Goal: Task Accomplishment & Management: Manage account settings

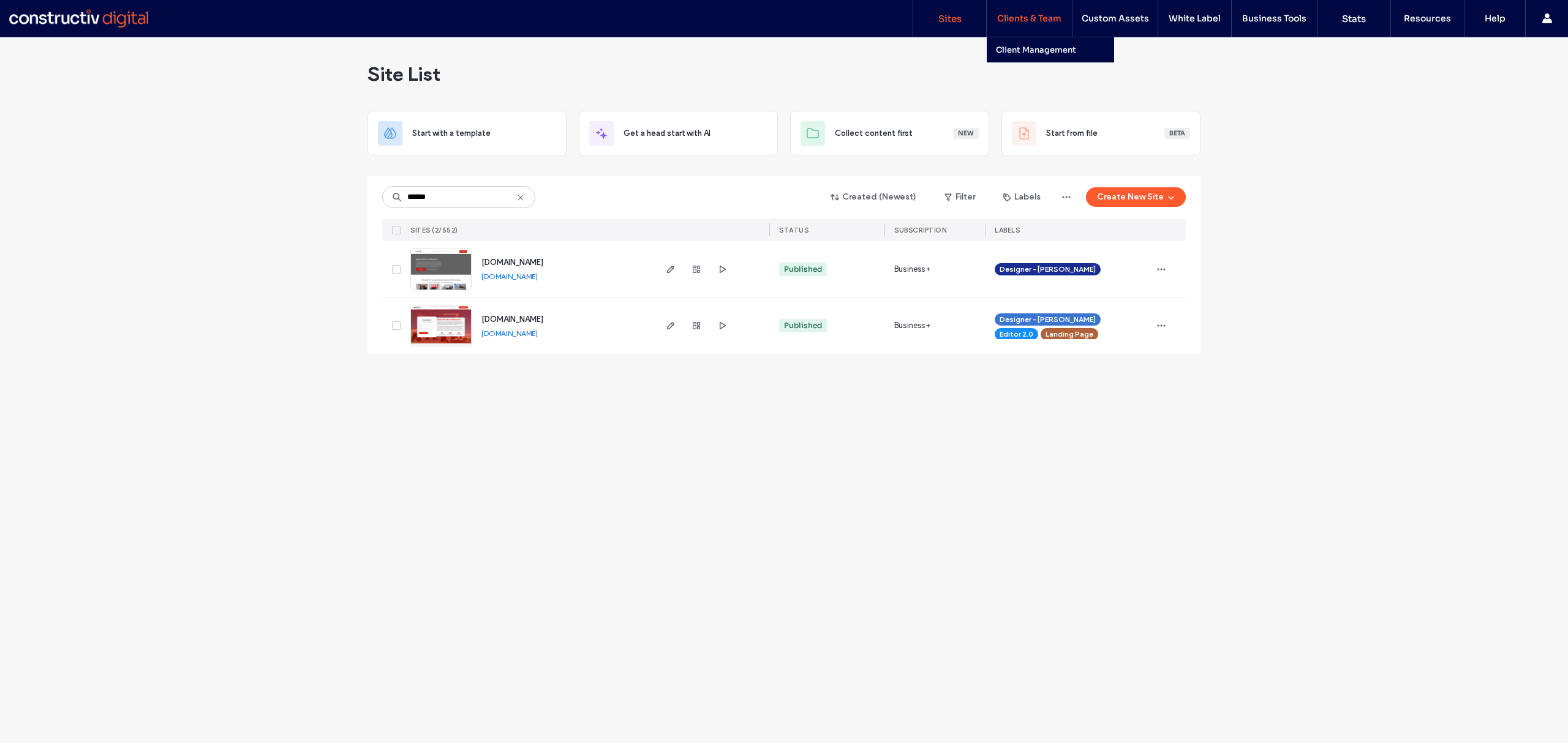
type input "******"
click at [1019, 15] on label "Clients & Team" at bounding box center [1029, 19] width 64 height 11
click at [1017, 45] on label "Client Management" at bounding box center [1035, 50] width 80 height 10
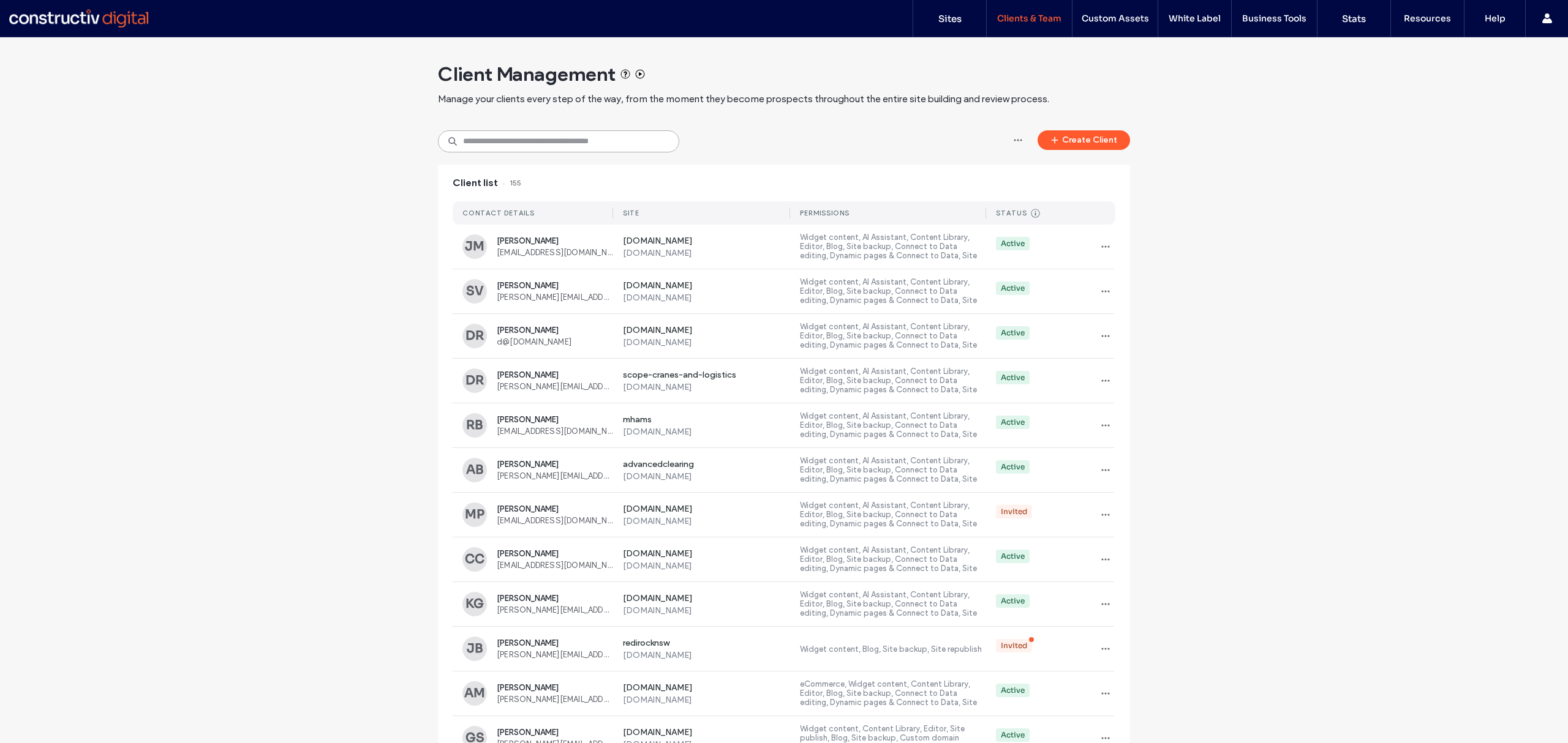
click at [509, 147] on input at bounding box center [558, 141] width 241 height 22
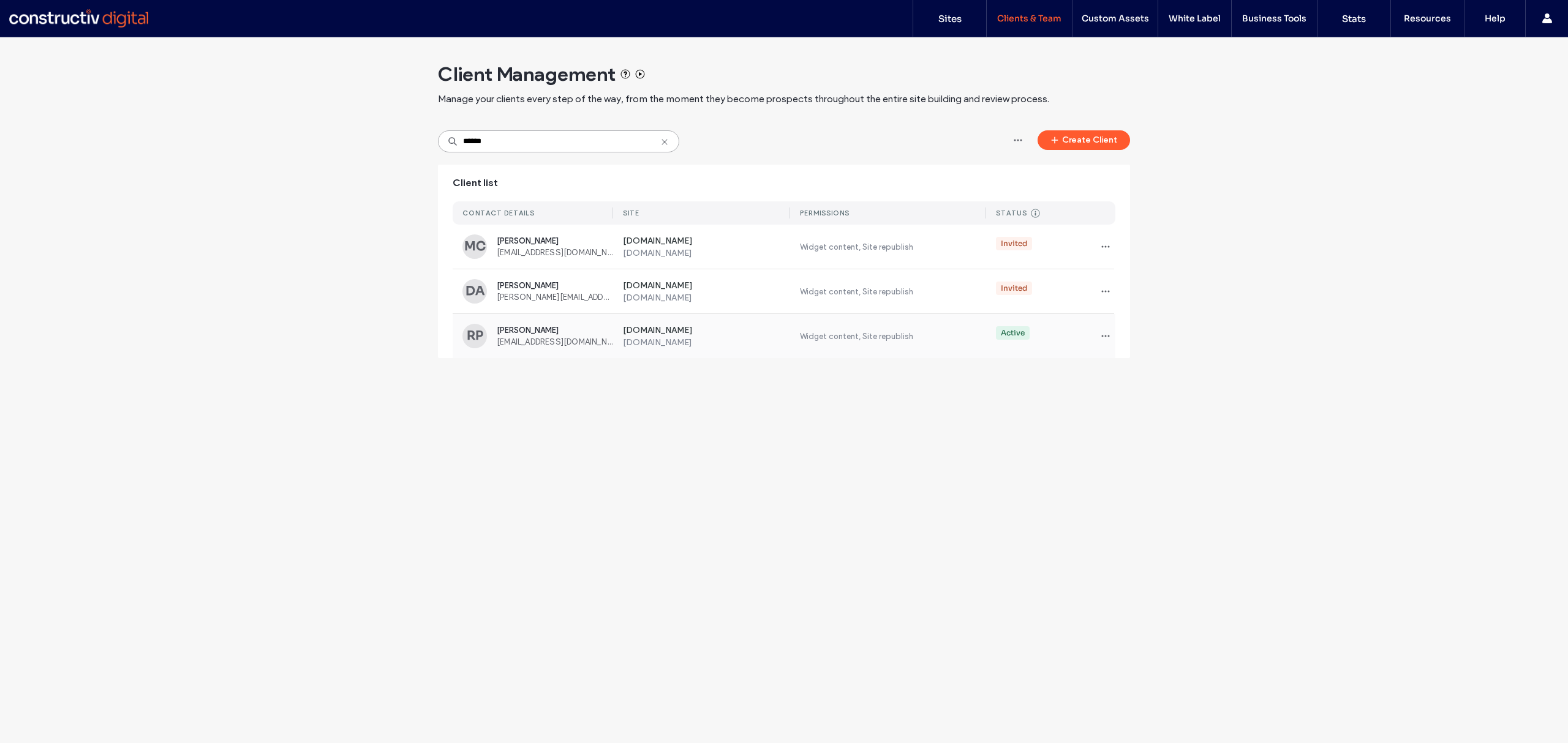
type input "******"
click at [1108, 247] on use "button" at bounding box center [1106, 247] width 8 height 2
click at [912, 436] on div "Client Management Manage your clients every step of the way, from the moment th…" at bounding box center [784, 391] width 1568 height 706
drag, startPoint x: 532, startPoint y: 251, endPoint x: 321, endPoint y: 251, distance: 211.0
click at [321, 251] on div "Client Management Manage your clients every step of the way, from the moment th…" at bounding box center [784, 204] width 1568 height 333
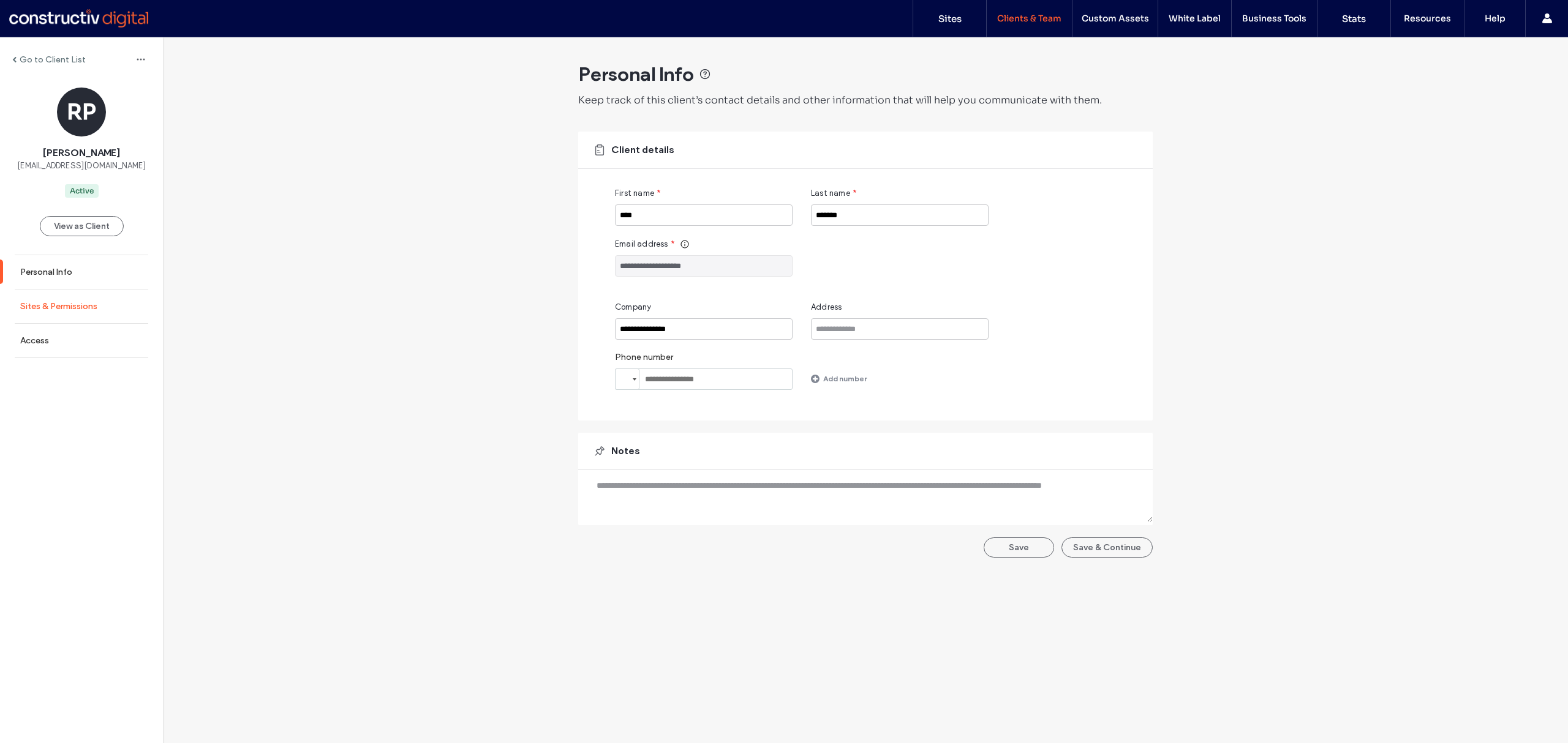
click at [81, 306] on label "Sites & Permissions" at bounding box center [59, 306] width 77 height 10
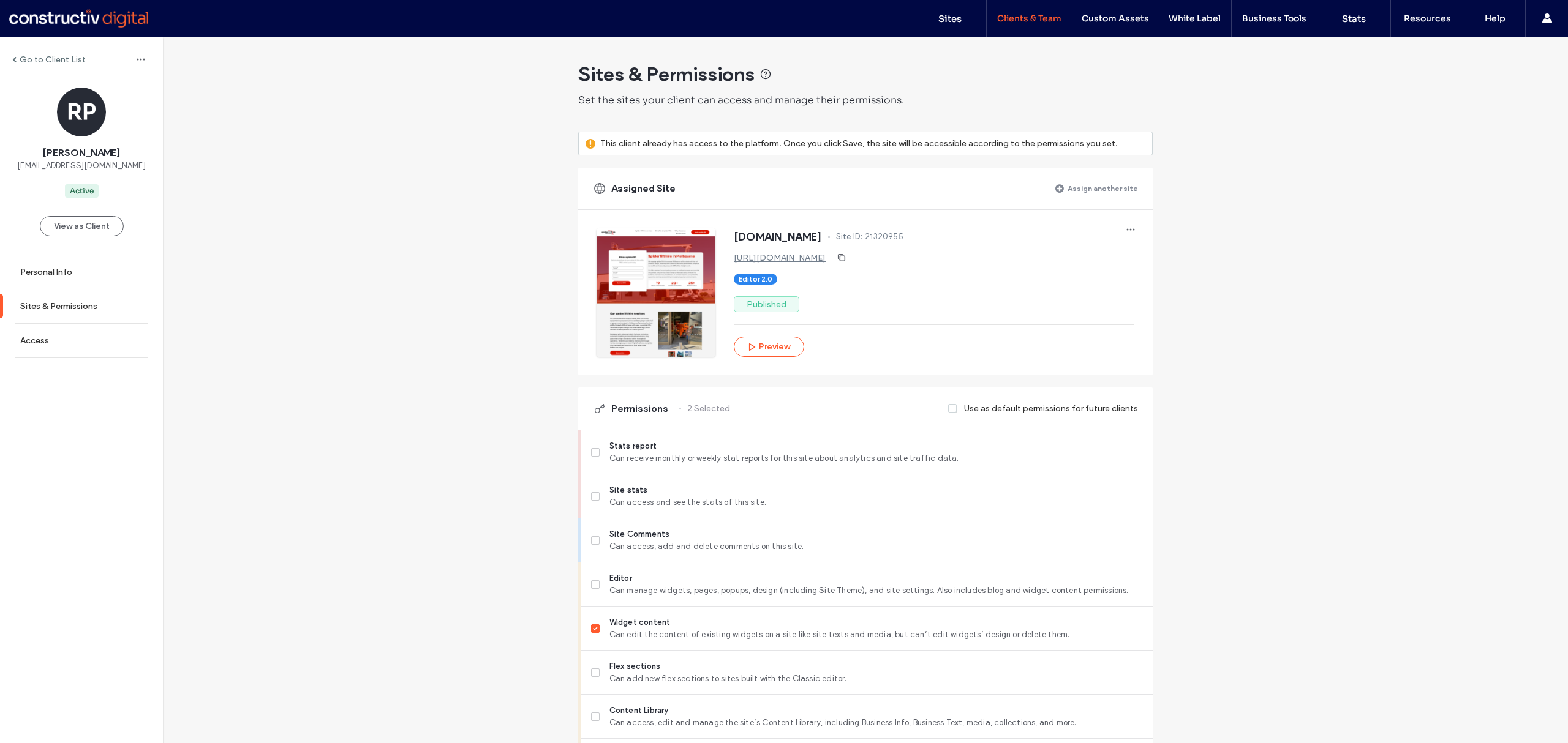
click at [1076, 187] on label "Assign another site" at bounding box center [1102, 188] width 70 height 22
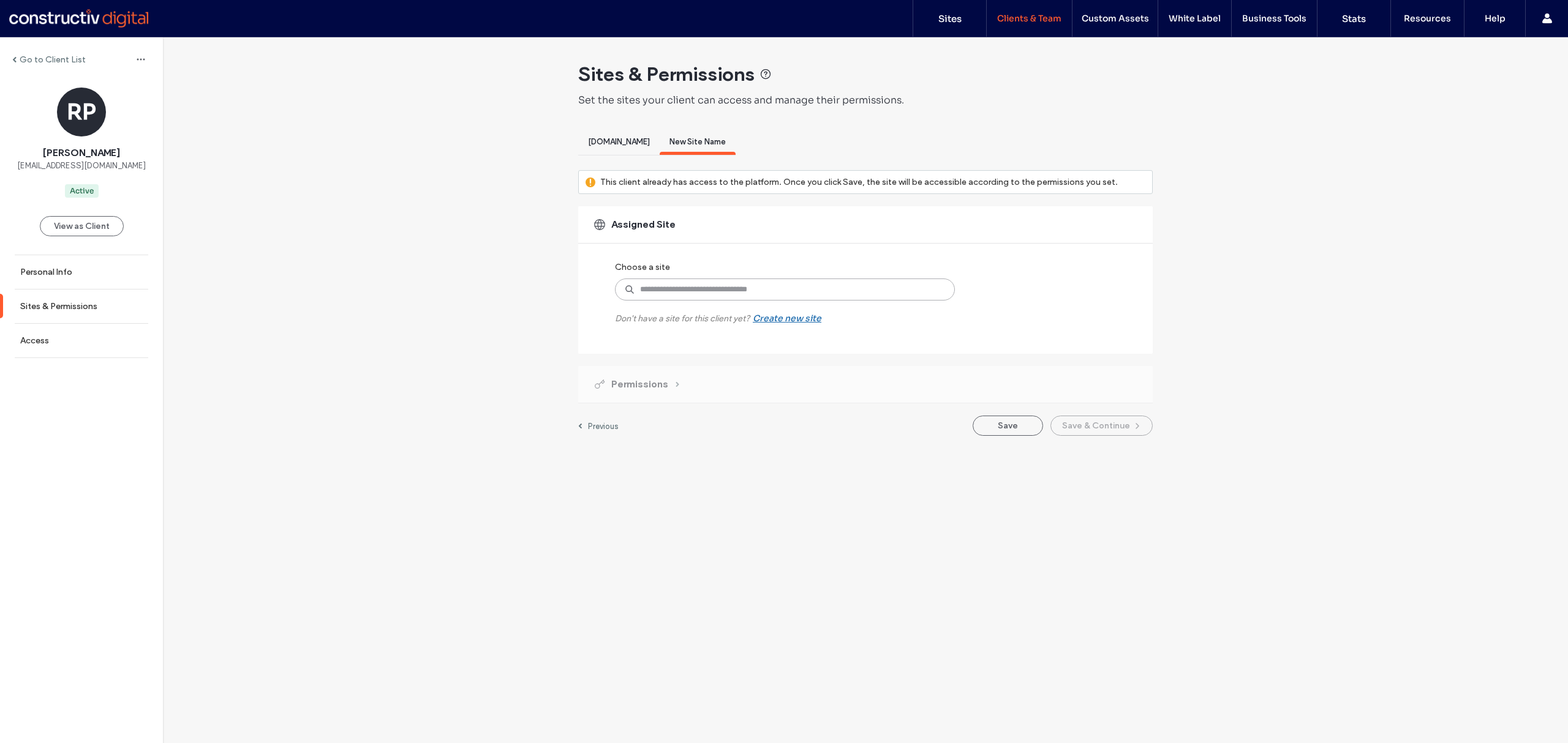
click at [751, 283] on input at bounding box center [785, 289] width 340 height 22
type input "**********"
click at [724, 319] on label "[DOMAIN_NAME]" at bounding box center [777, 318] width 210 height 15
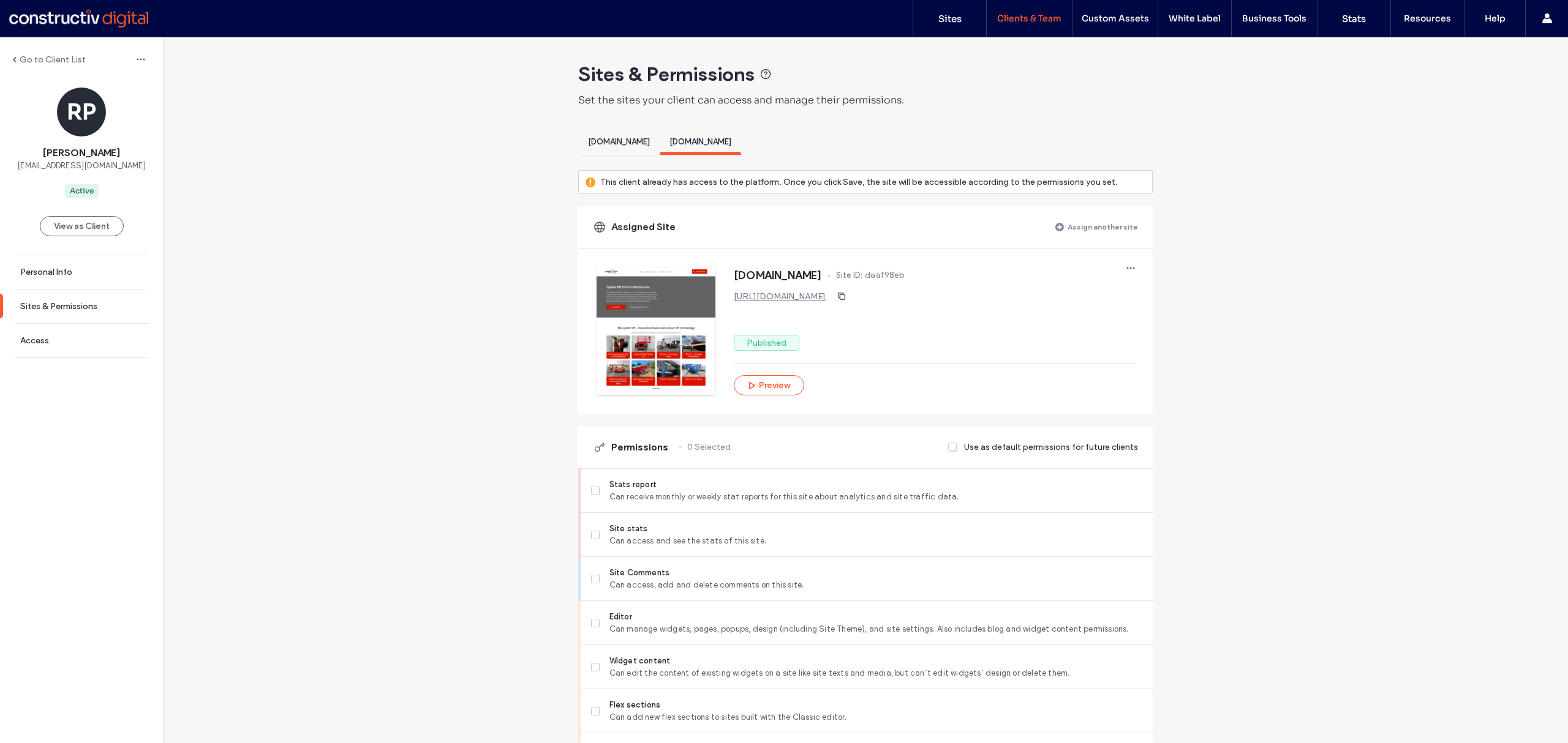
click at [640, 140] on span "[DOMAIN_NAME]" at bounding box center [619, 142] width 62 height 9
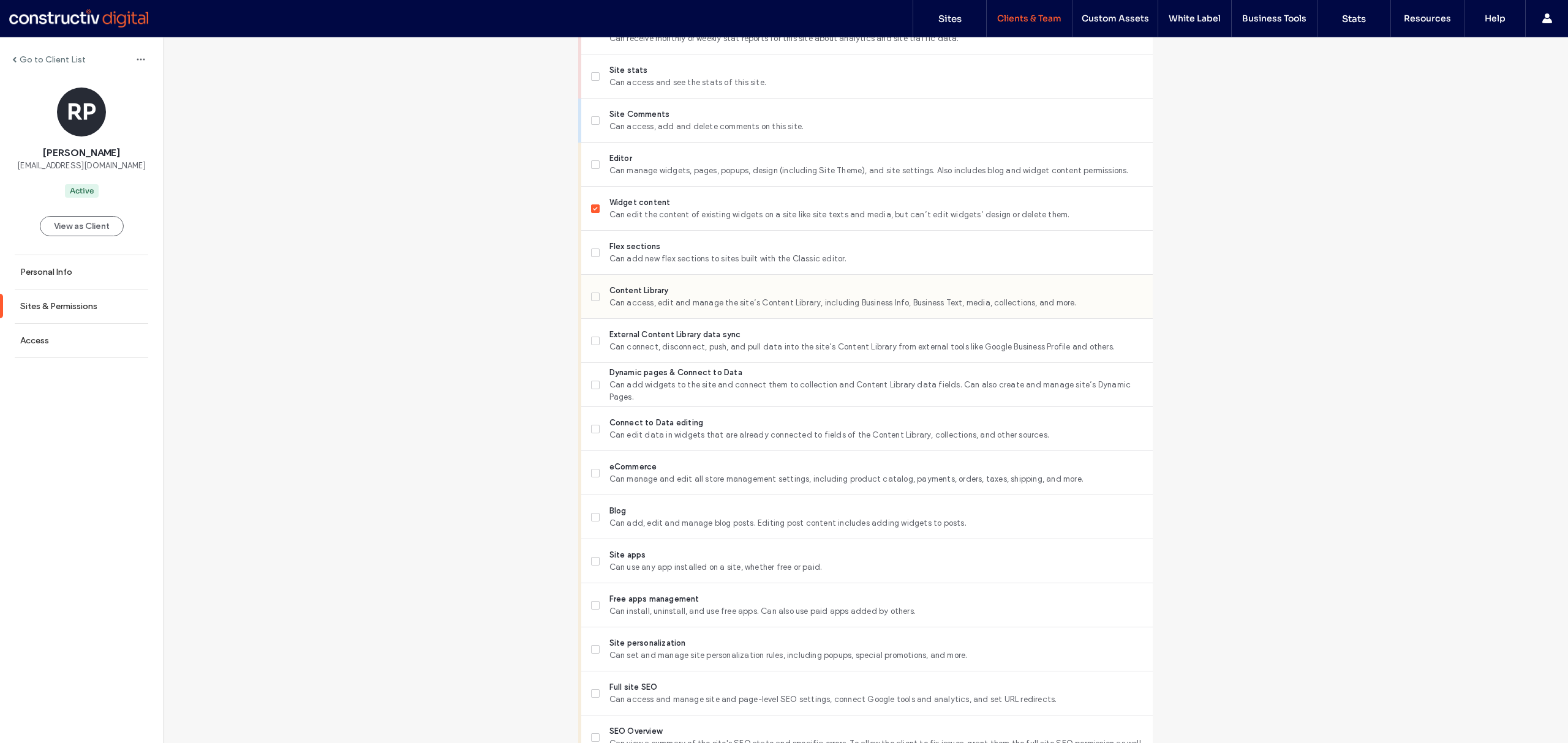
scroll to position [472, 0]
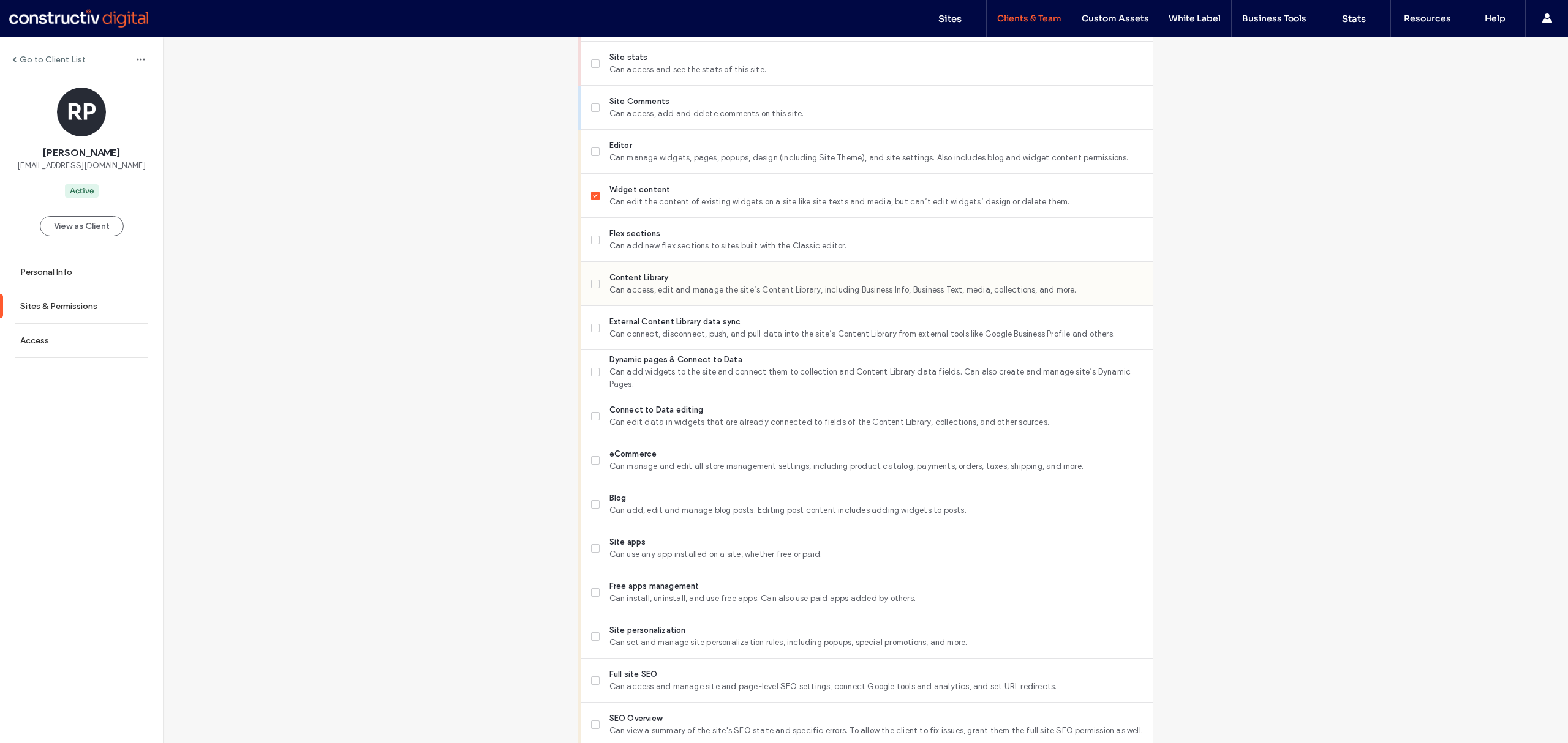
click at [601, 275] on label "Content Library Can access, edit and manage the site’s Content Library, includi…" at bounding box center [866, 284] width 551 height 24
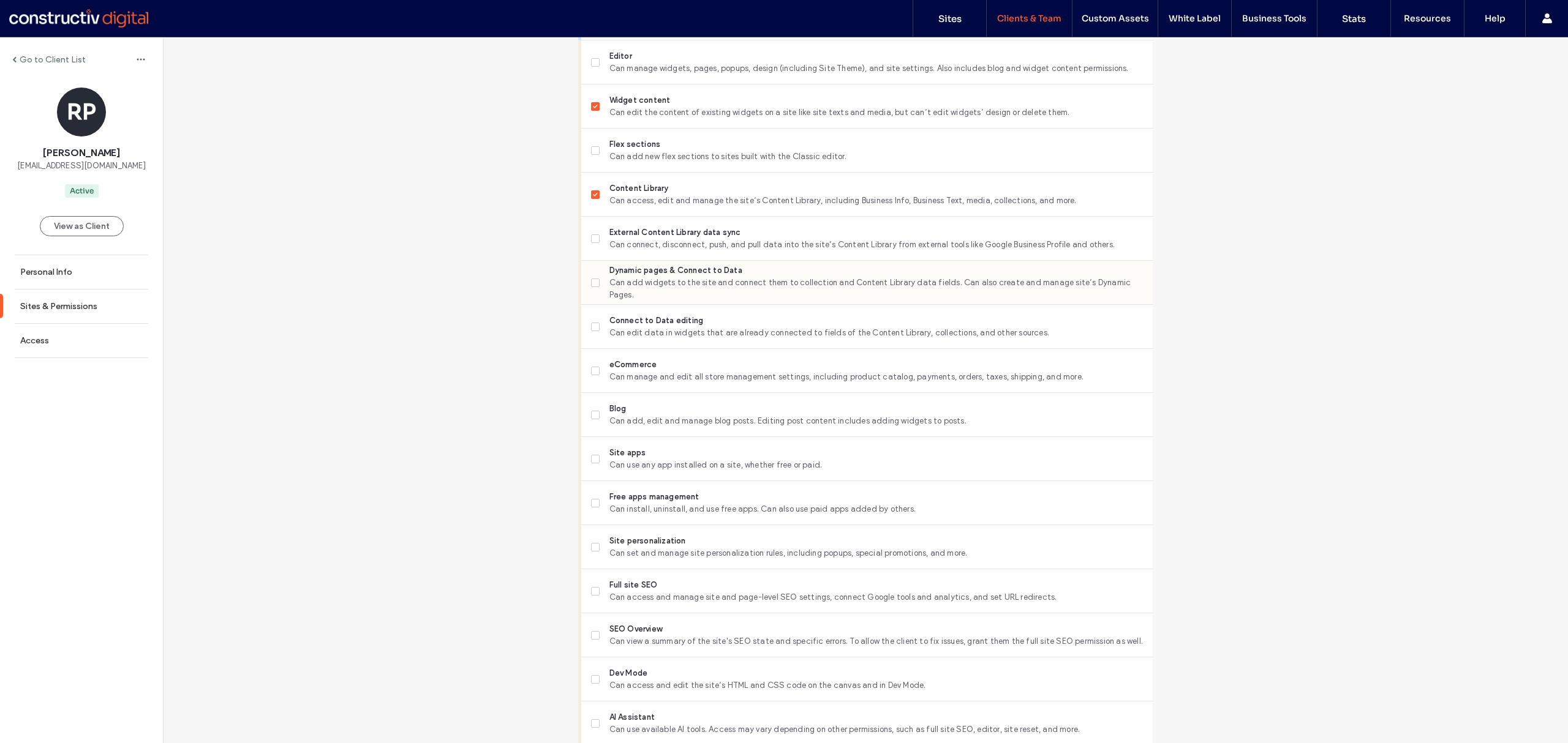
scroll to position [562, 0]
click at [610, 293] on span "Can add widgets to the site and connect them to collection and Content Library …" at bounding box center [877, 288] width 534 height 24
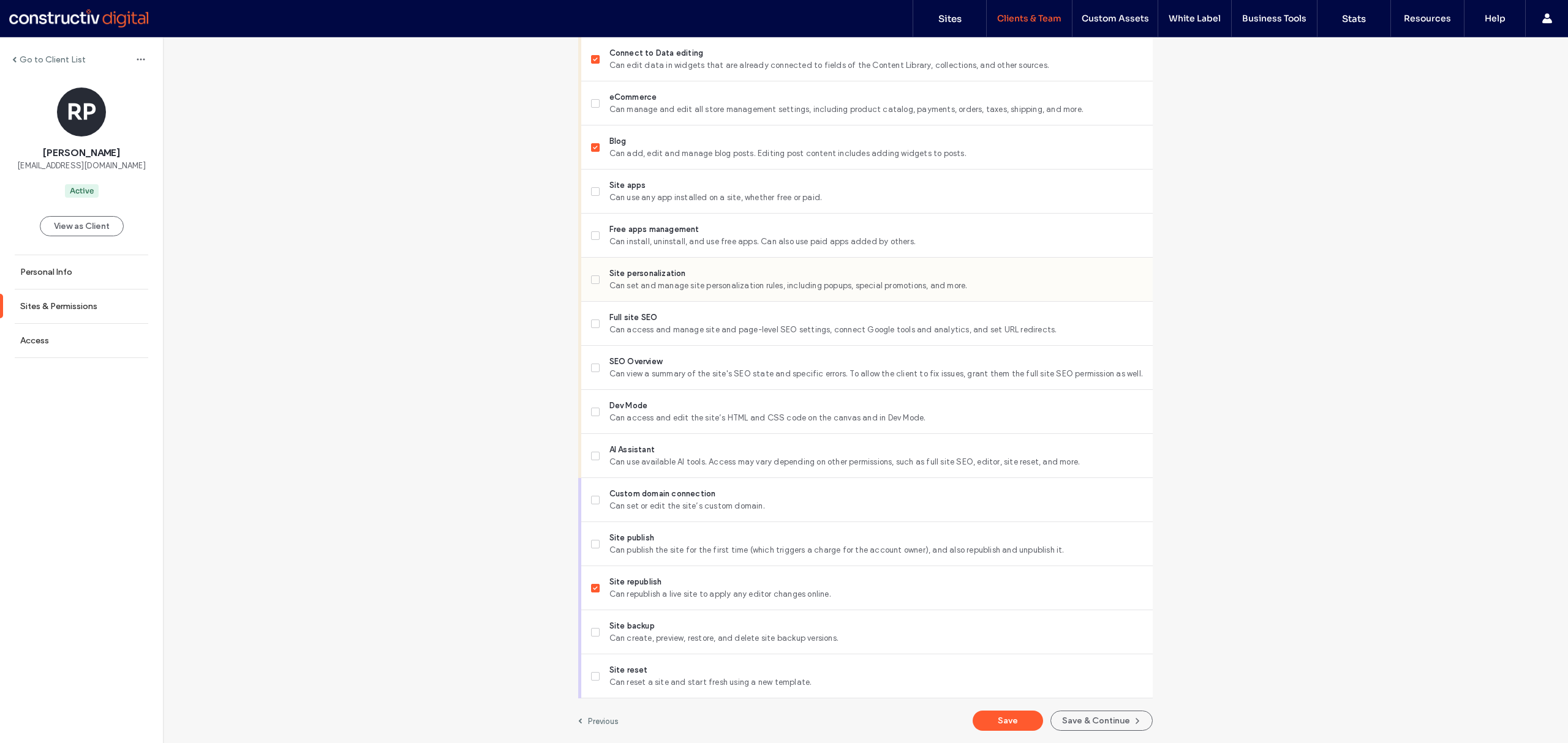
scroll to position [828, 0]
click at [670, 637] on span "Can create, preview, restore, and delete site backup versions." at bounding box center [877, 638] width 534 height 12
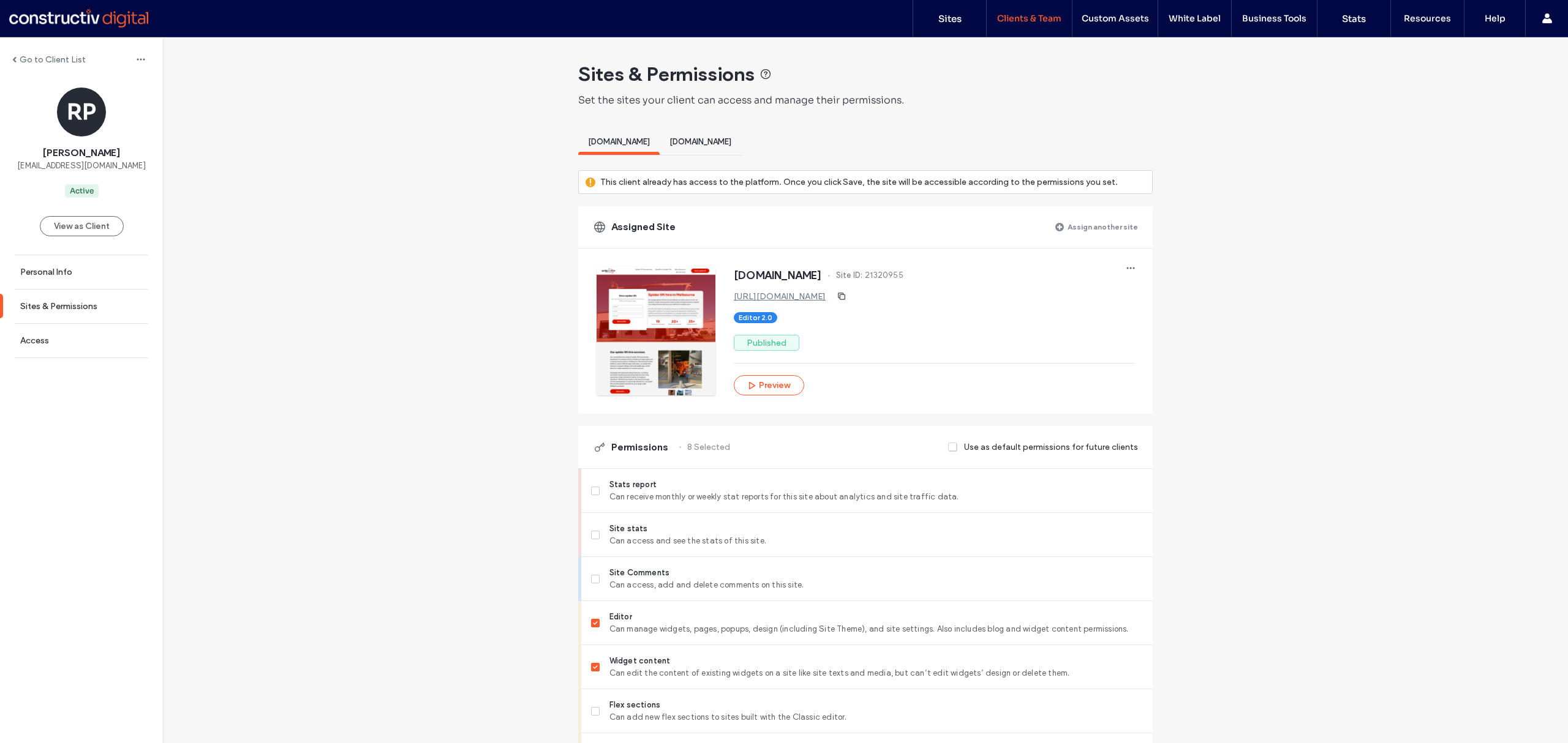
click at [949, 451] on span at bounding box center [953, 448] width 9 height 11
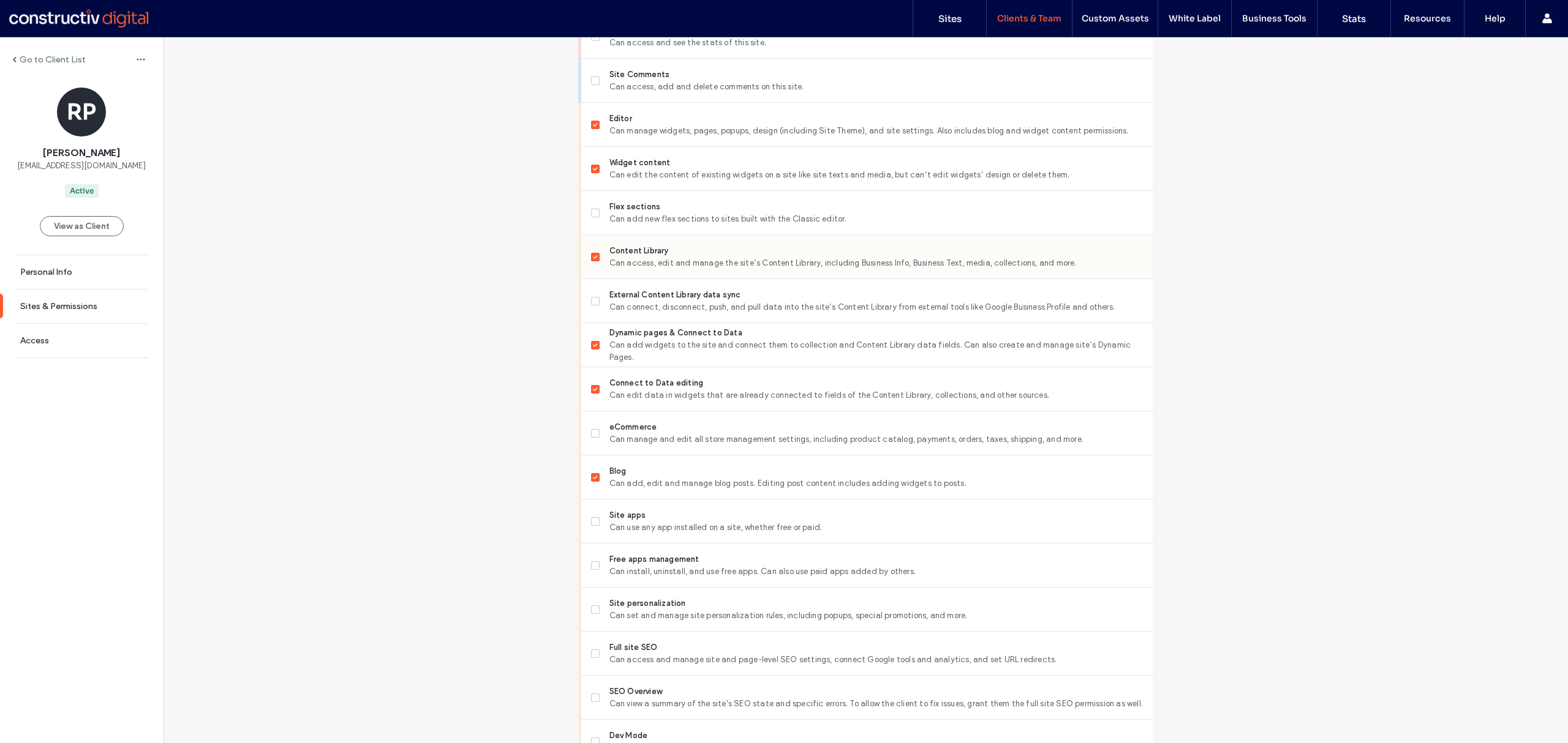
scroll to position [828, 0]
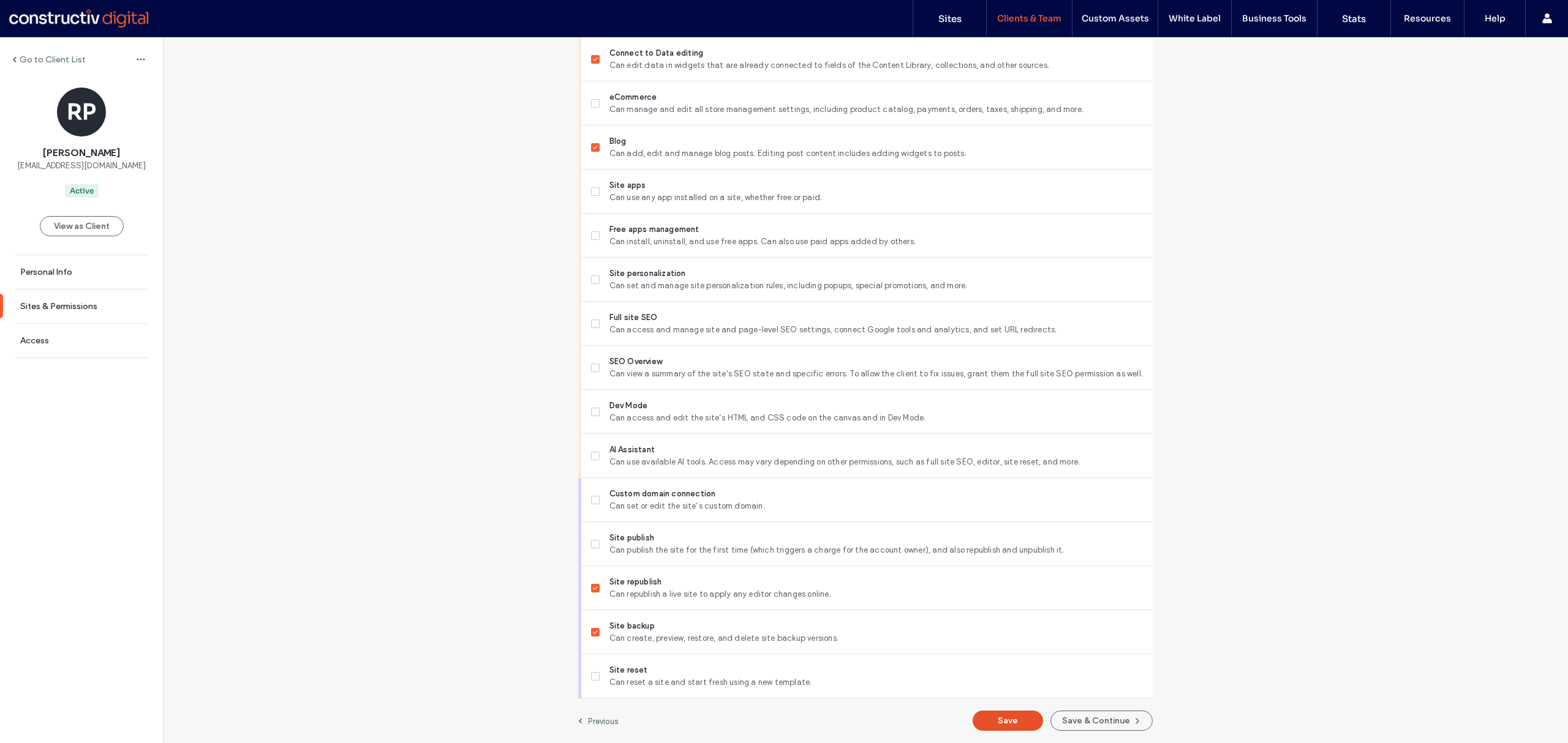
click at [996, 716] on button "Save" at bounding box center [1007, 721] width 70 height 21
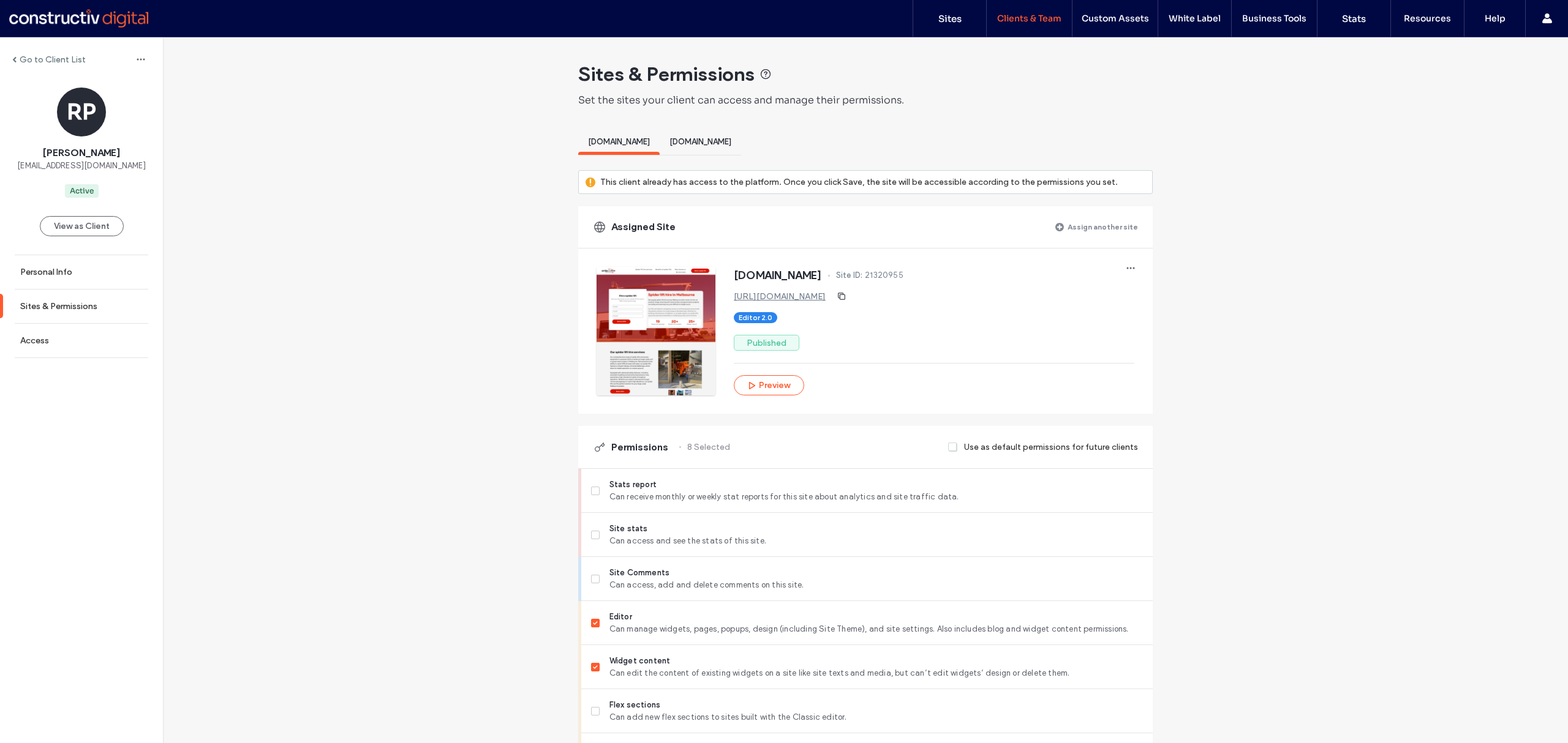
click at [731, 138] on span "[DOMAIN_NAME]" at bounding box center [701, 142] width 62 height 9
click at [741, 147] on div "[DOMAIN_NAME]" at bounding box center [700, 143] width 82 height 23
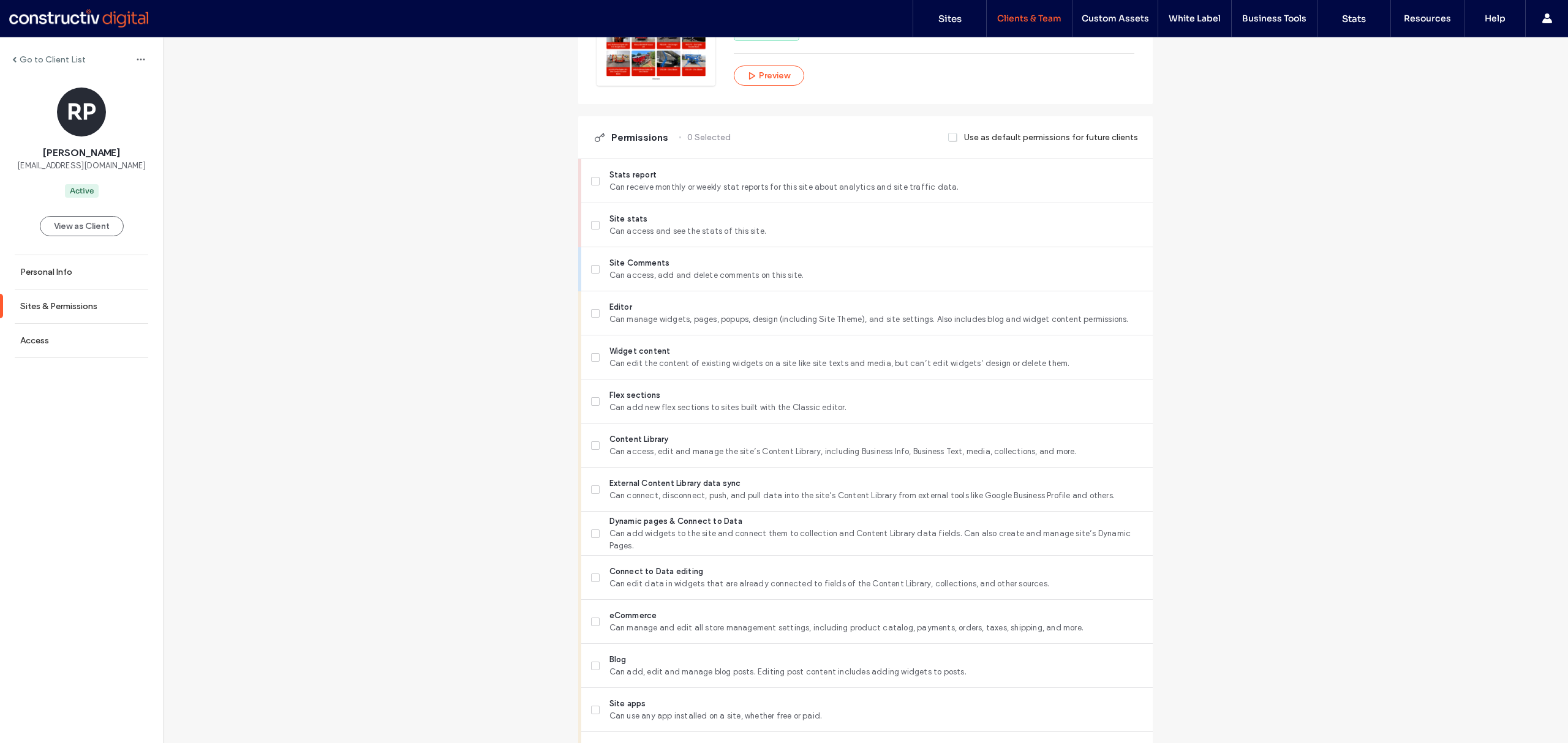
scroll to position [317, 0]
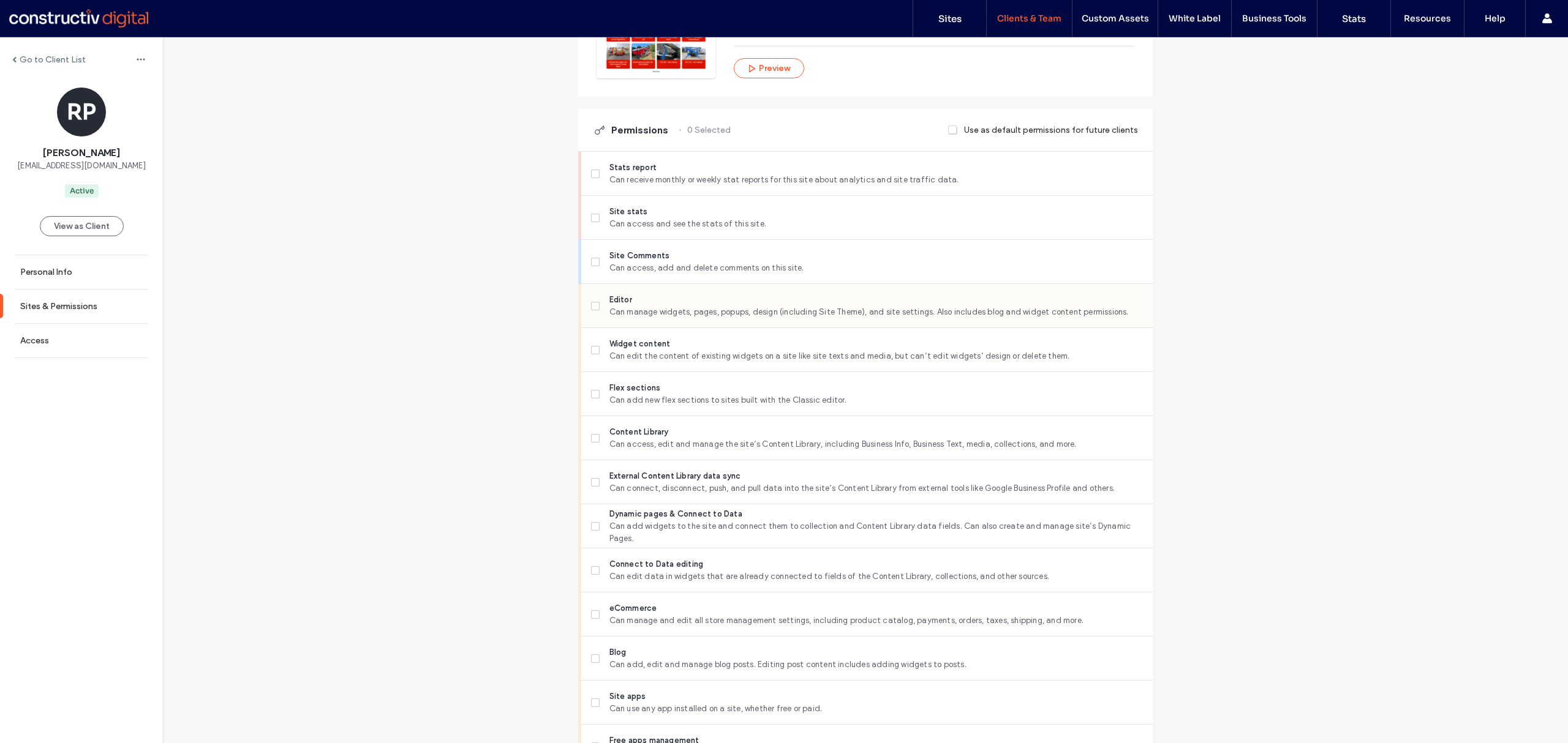
click at [594, 304] on span at bounding box center [595, 305] width 8 height 8
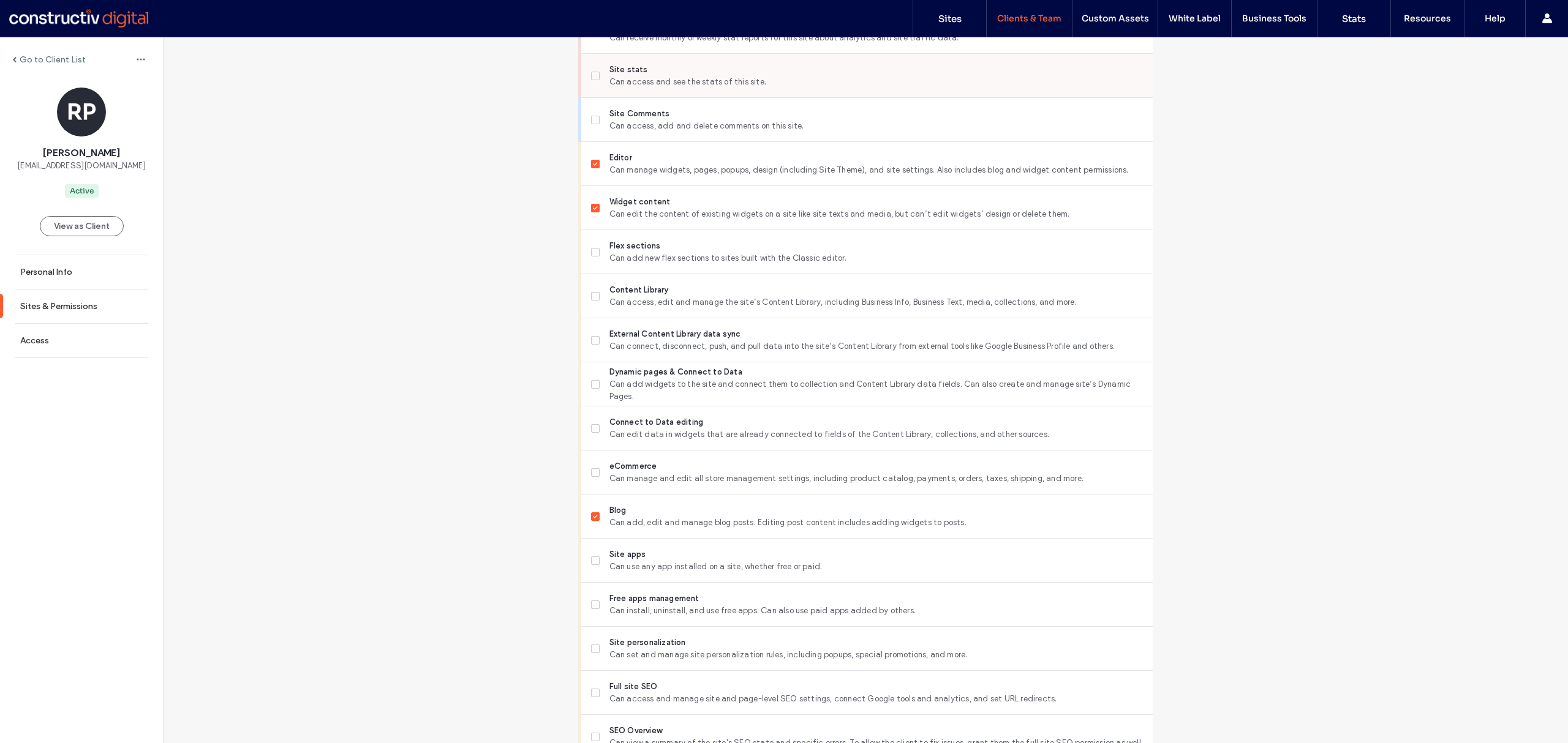
scroll to position [500, 0]
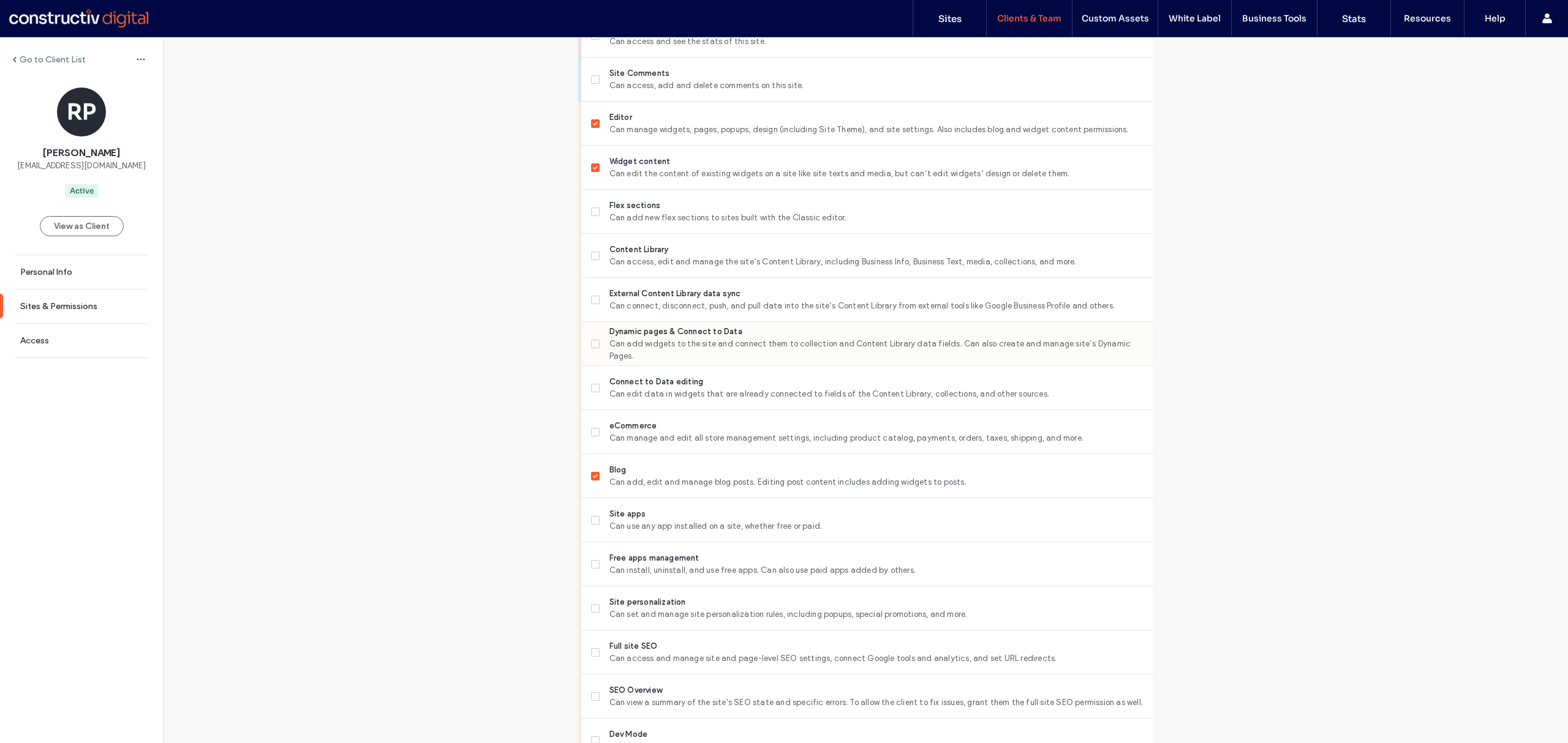
click at [638, 360] on div "Dynamic pages & Connect to Data Can add widgets to the site and connect them to…" at bounding box center [872, 344] width 562 height 43
click at [591, 343] on span at bounding box center [595, 344] width 8 height 8
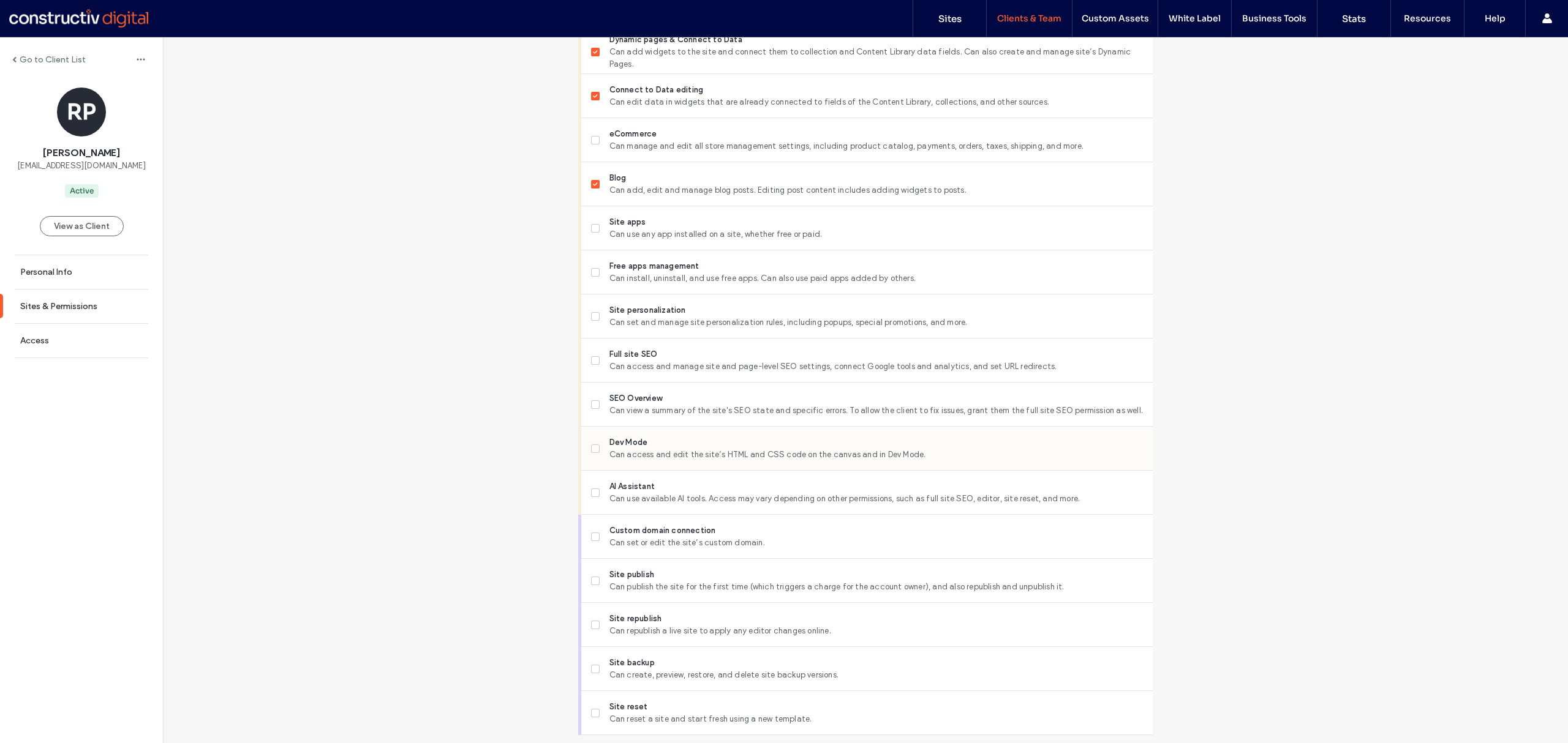
scroll to position [828, 0]
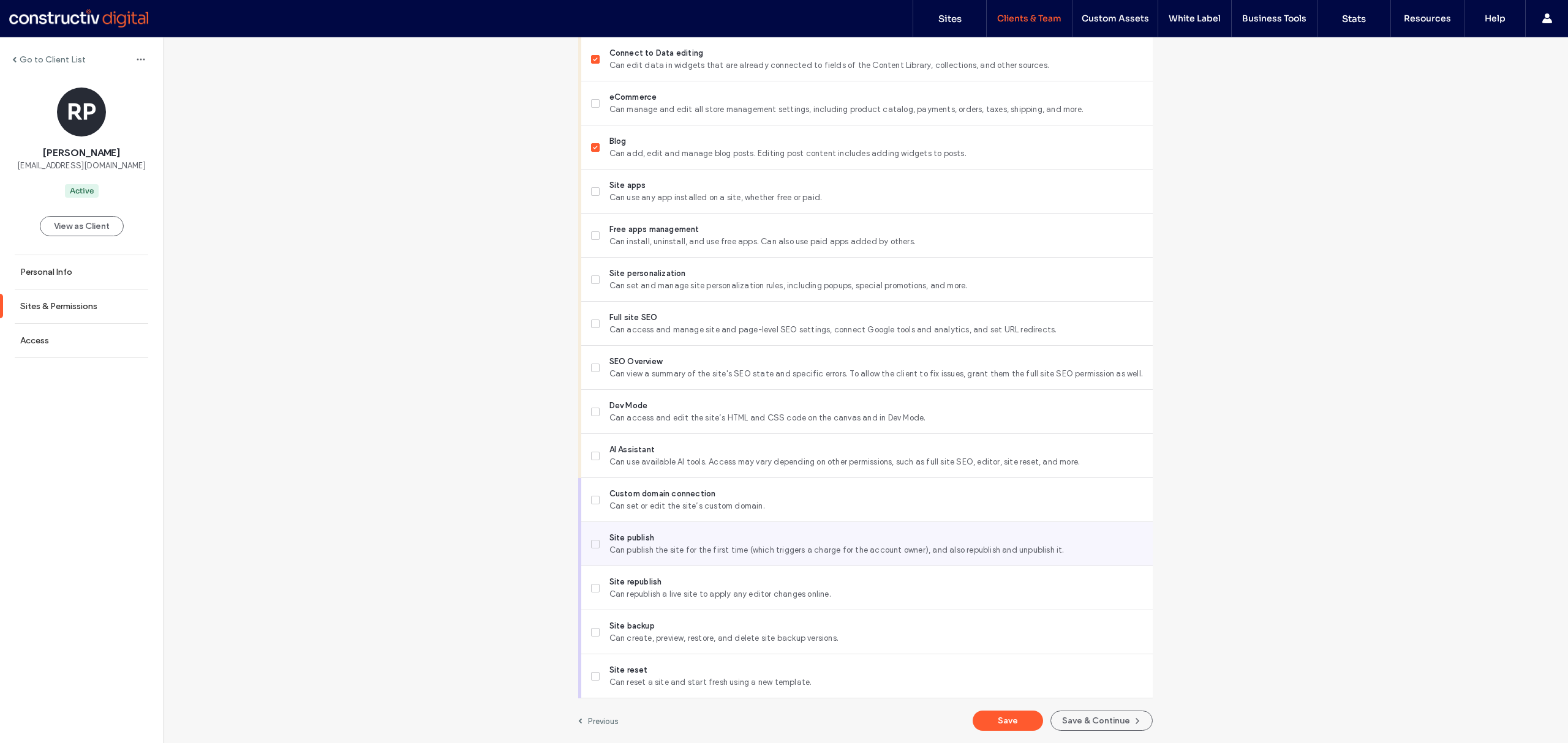
click at [594, 547] on span at bounding box center [595, 544] width 8 height 8
click at [1016, 724] on button "Save" at bounding box center [1007, 721] width 70 height 21
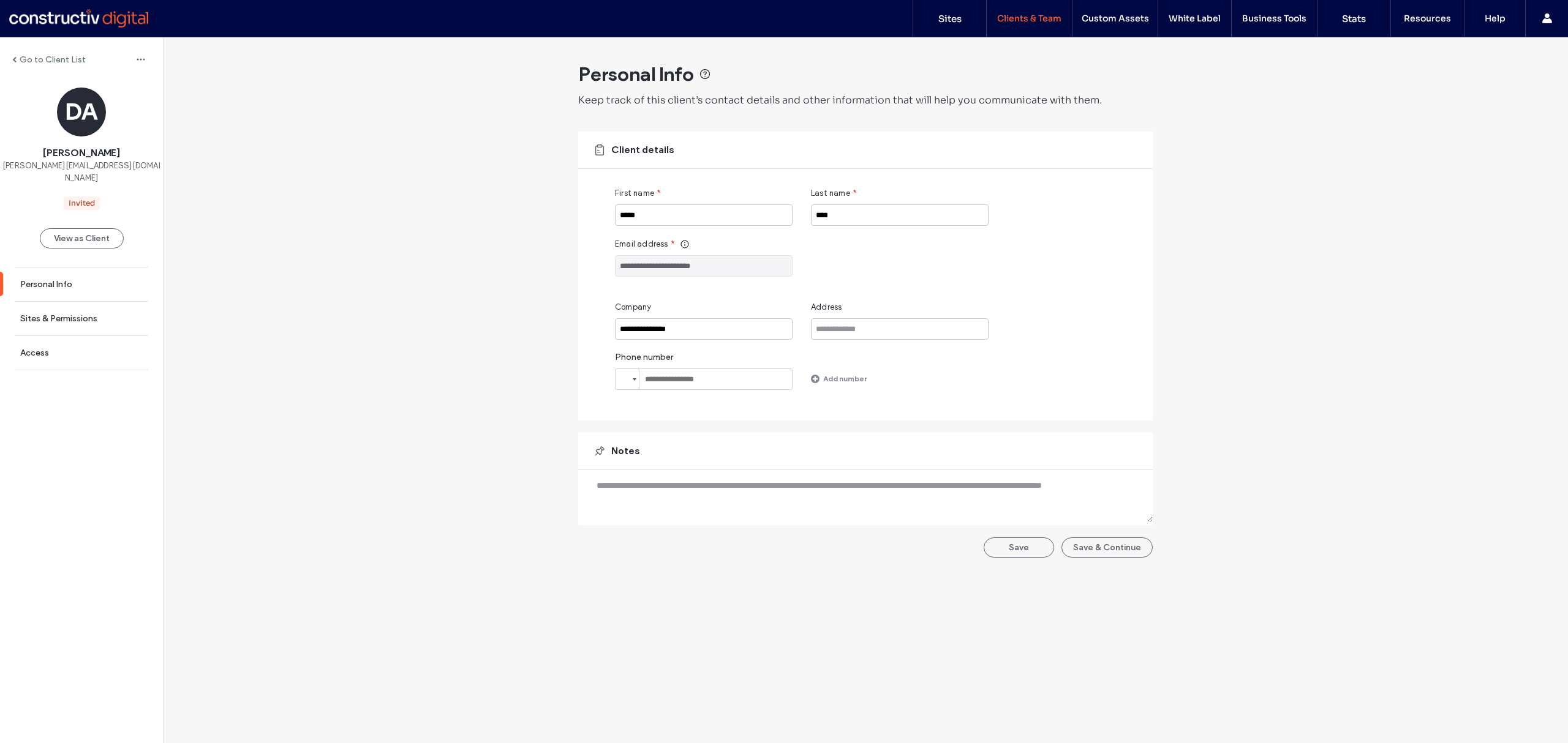
click at [77, 314] on label "Sites & Permissions" at bounding box center [59, 318] width 77 height 10
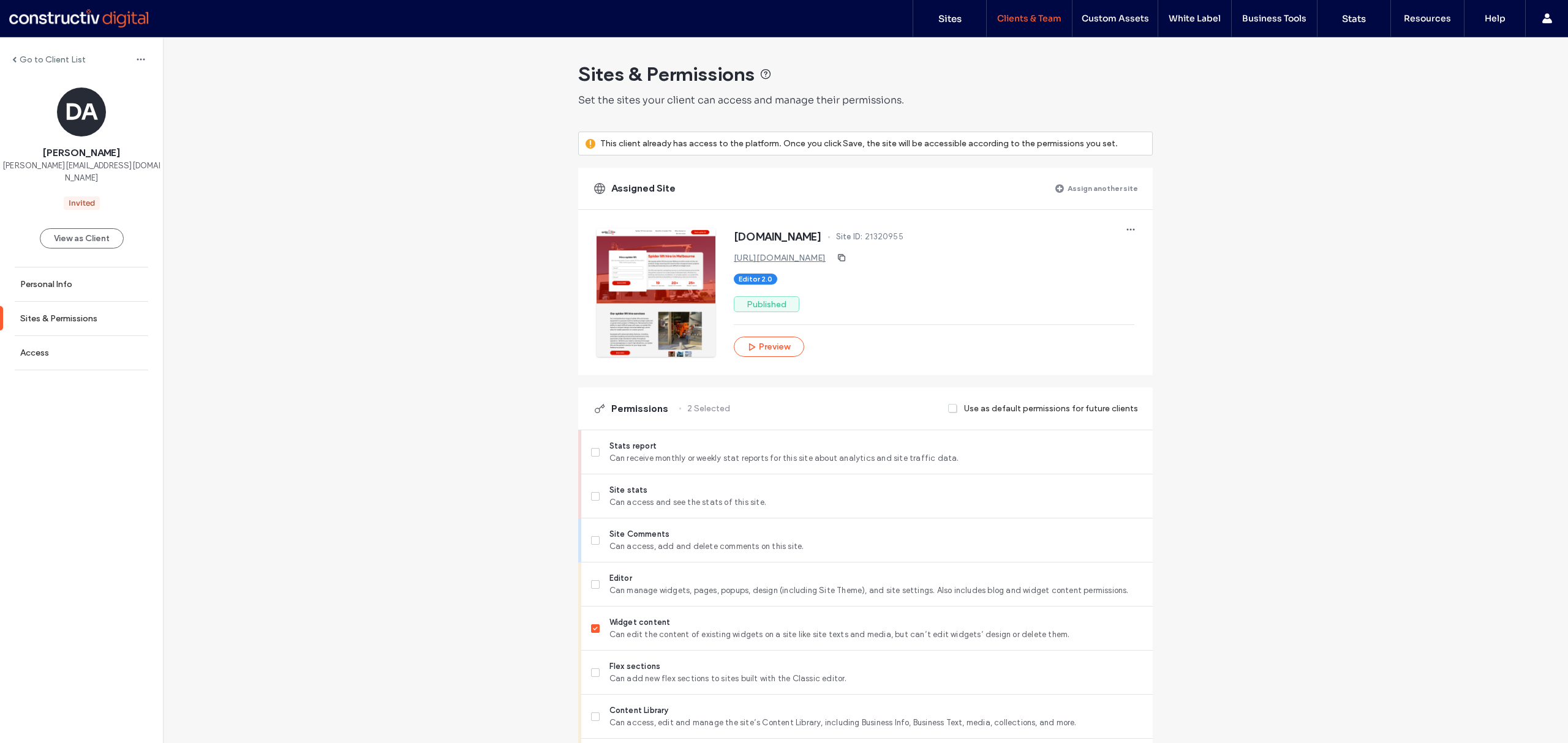
click at [1080, 192] on label "Assign another site" at bounding box center [1102, 188] width 70 height 22
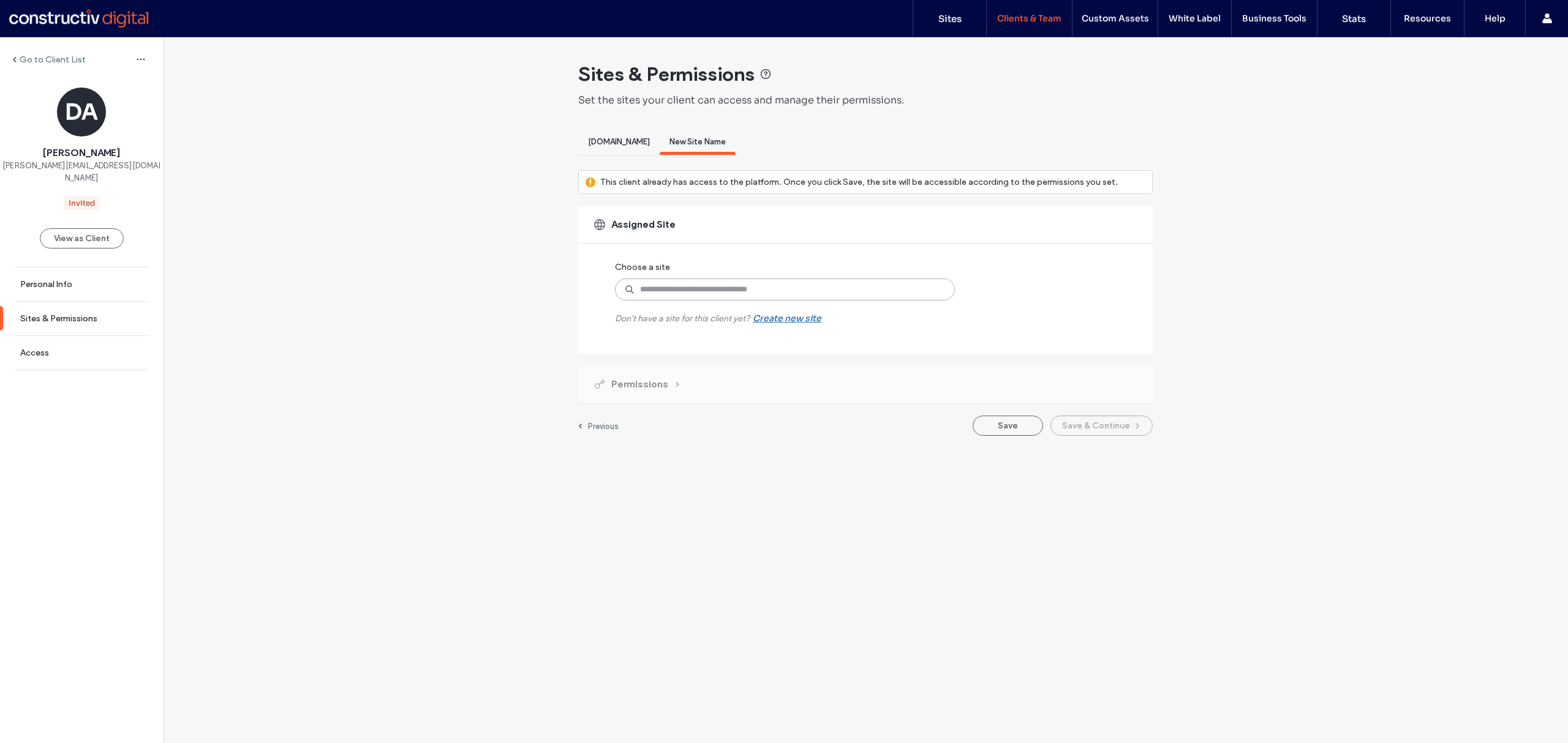
click at [685, 291] on input at bounding box center [785, 289] width 340 height 22
type input "******"
click at [728, 315] on label "[DOMAIN_NAME]" at bounding box center [777, 318] width 210 height 15
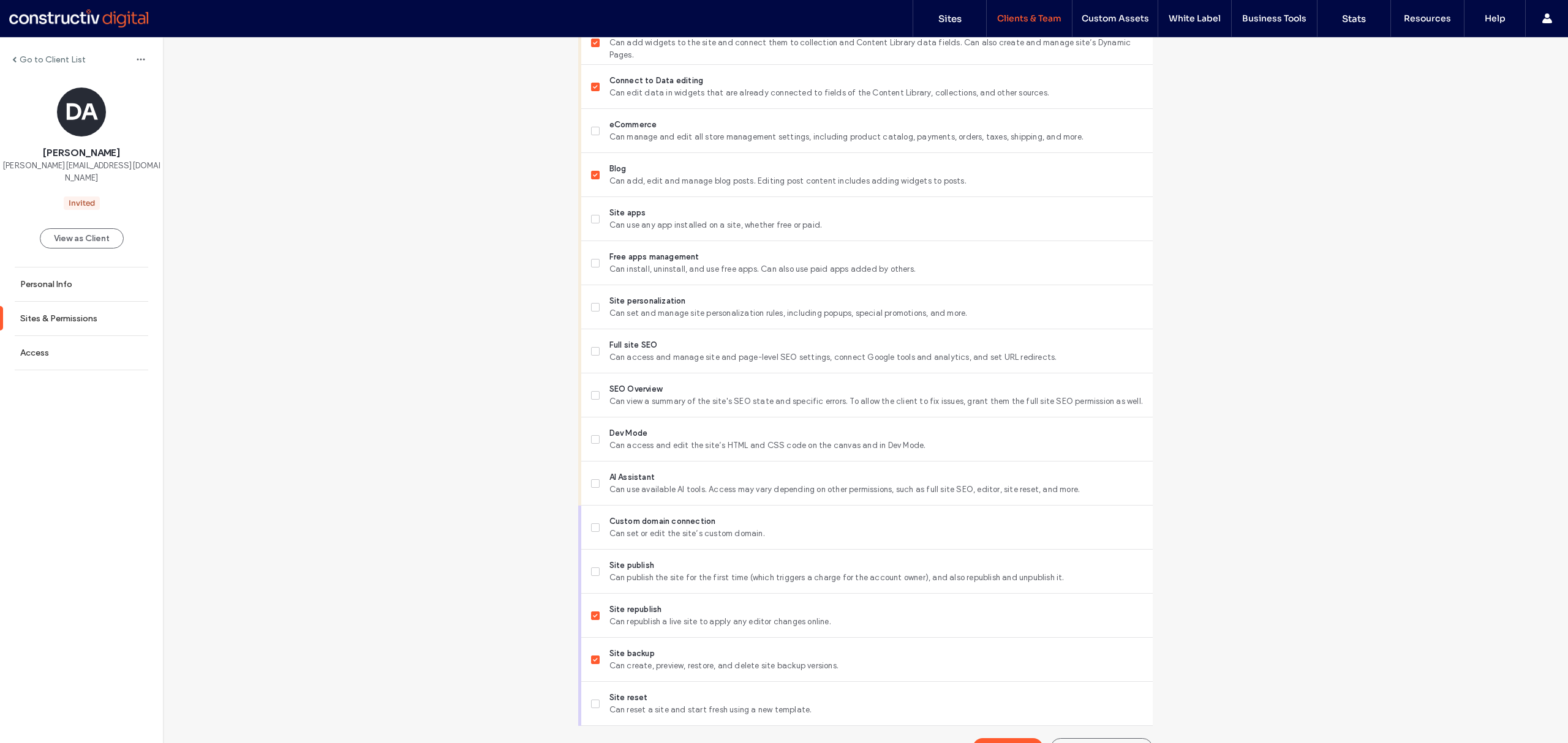
scroll to position [828, 0]
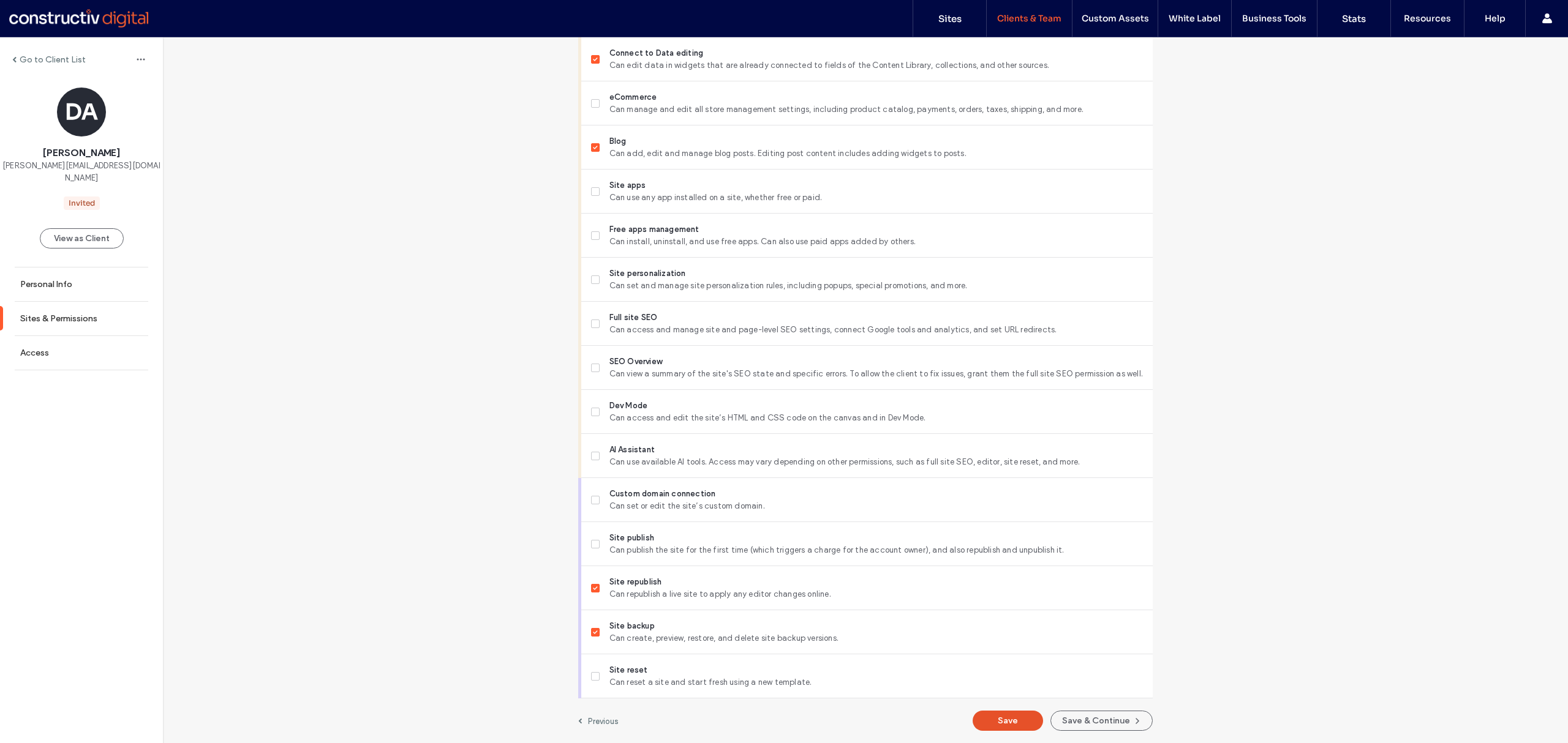
click at [1017, 721] on button "Save" at bounding box center [1007, 721] width 70 height 21
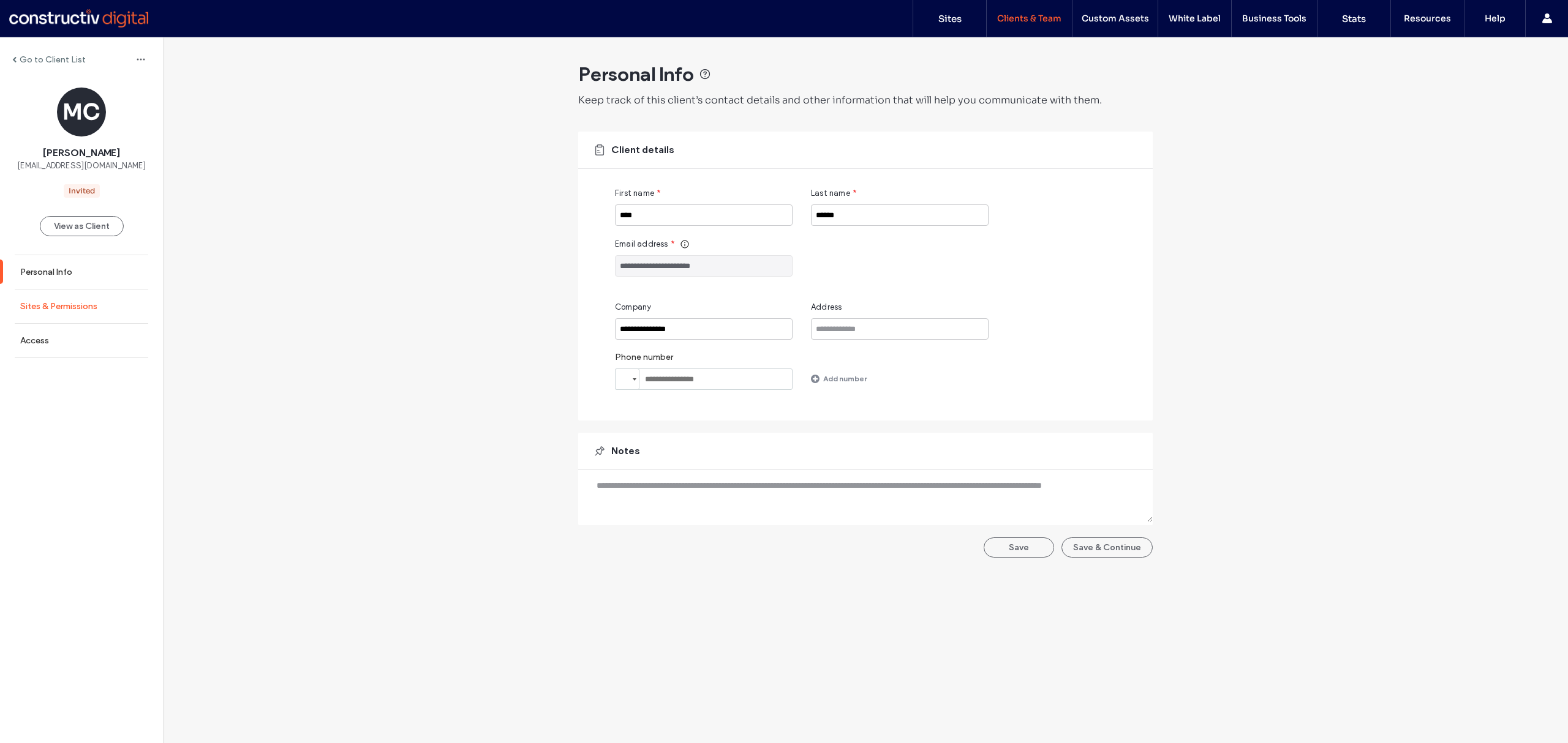
click at [65, 311] on label "Sites & Permissions" at bounding box center [59, 306] width 77 height 10
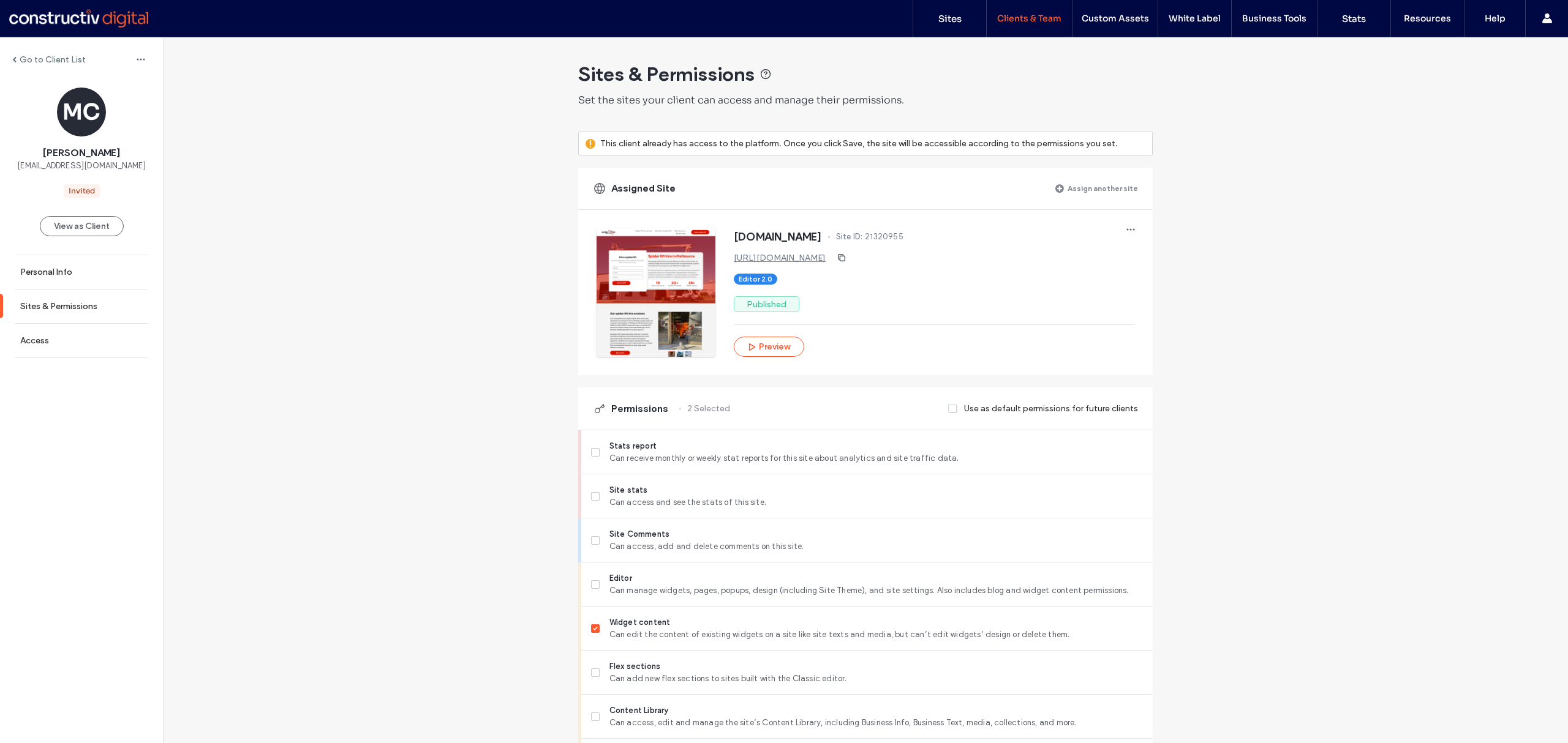
click at [1081, 189] on label "Assign another site" at bounding box center [1102, 188] width 70 height 22
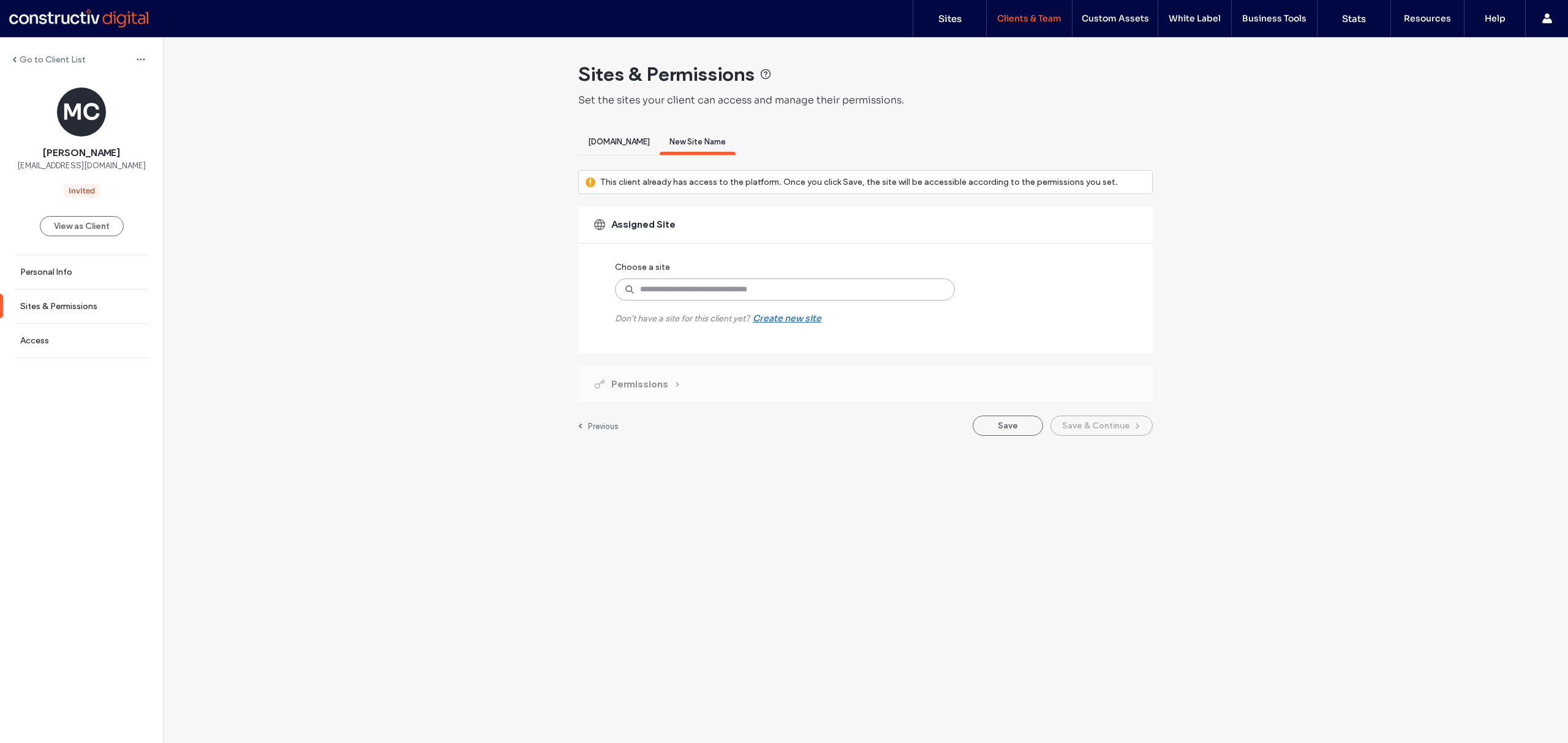
click at [733, 286] on input at bounding box center [785, 289] width 340 height 22
type input "******"
click at [710, 317] on label "[DOMAIN_NAME]" at bounding box center [777, 318] width 210 height 15
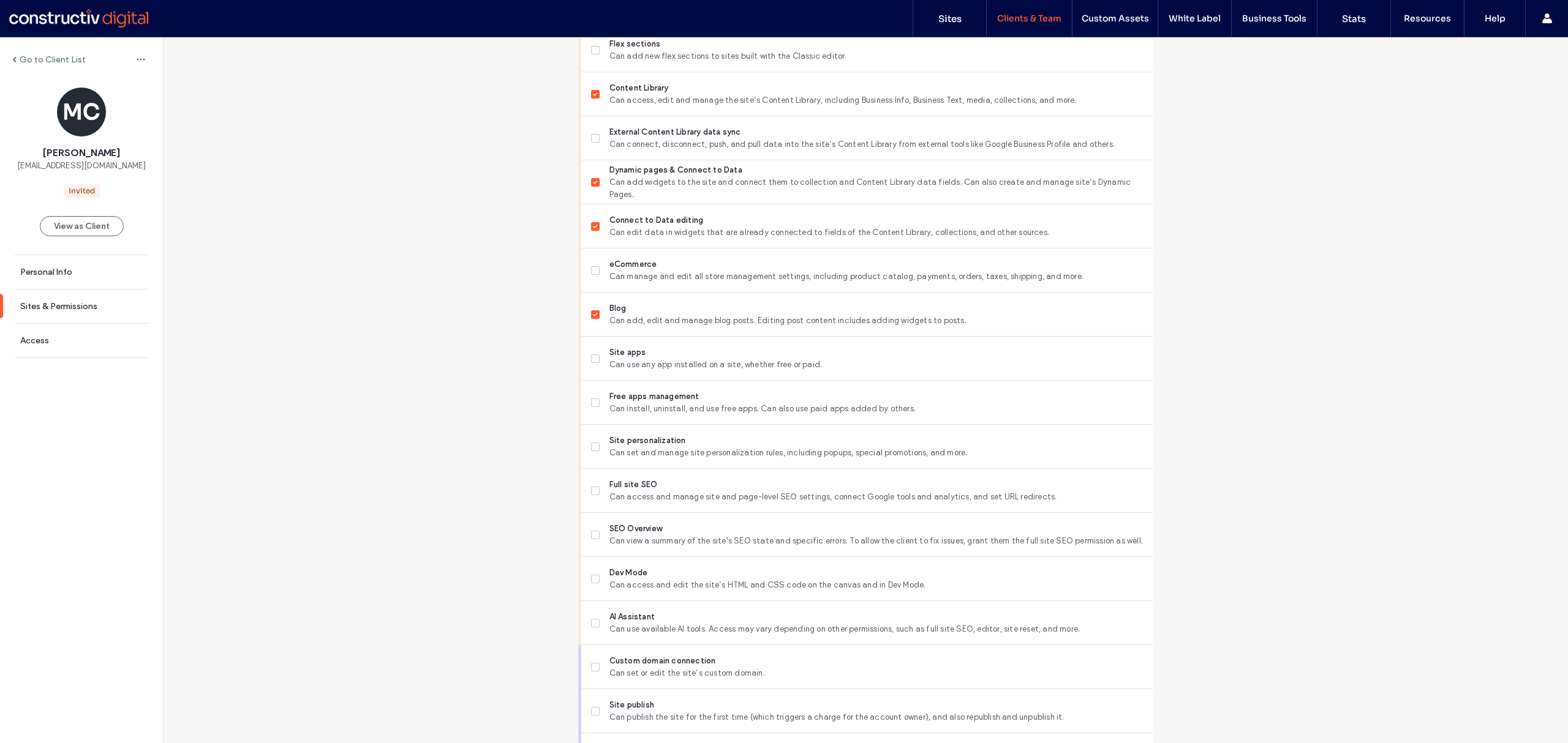
scroll to position [828, 0]
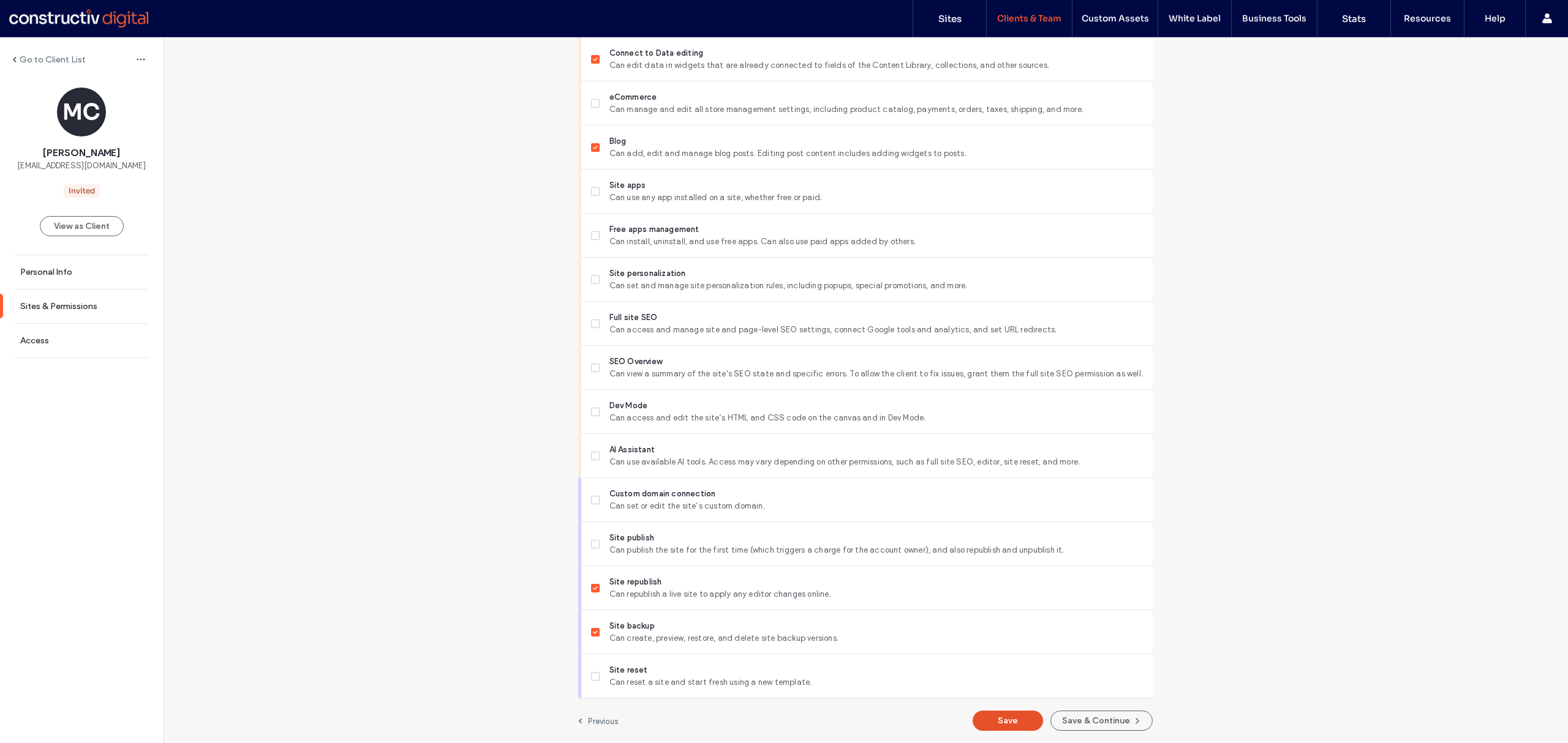
click at [1007, 717] on button "Save" at bounding box center [1007, 721] width 70 height 21
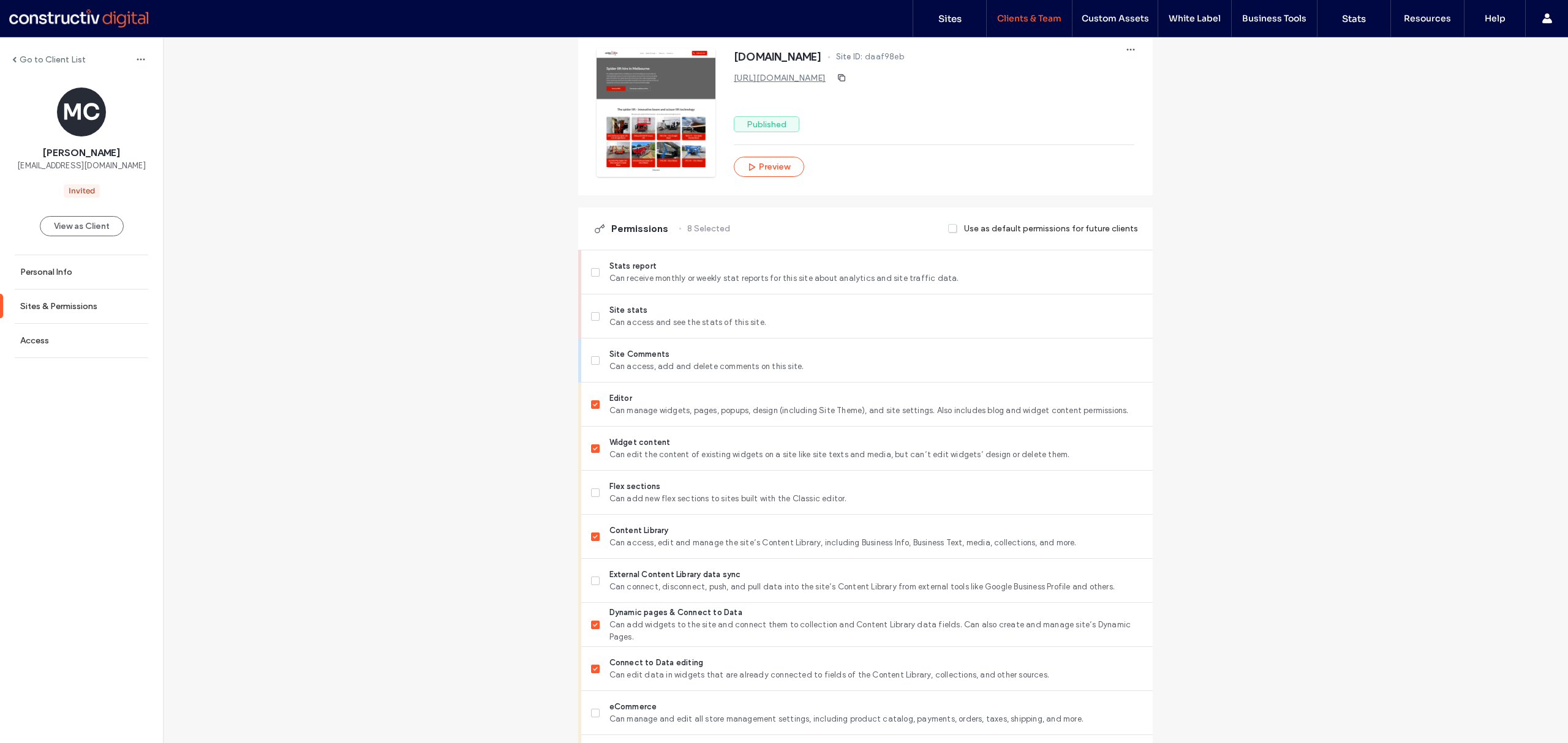
scroll to position [0, 0]
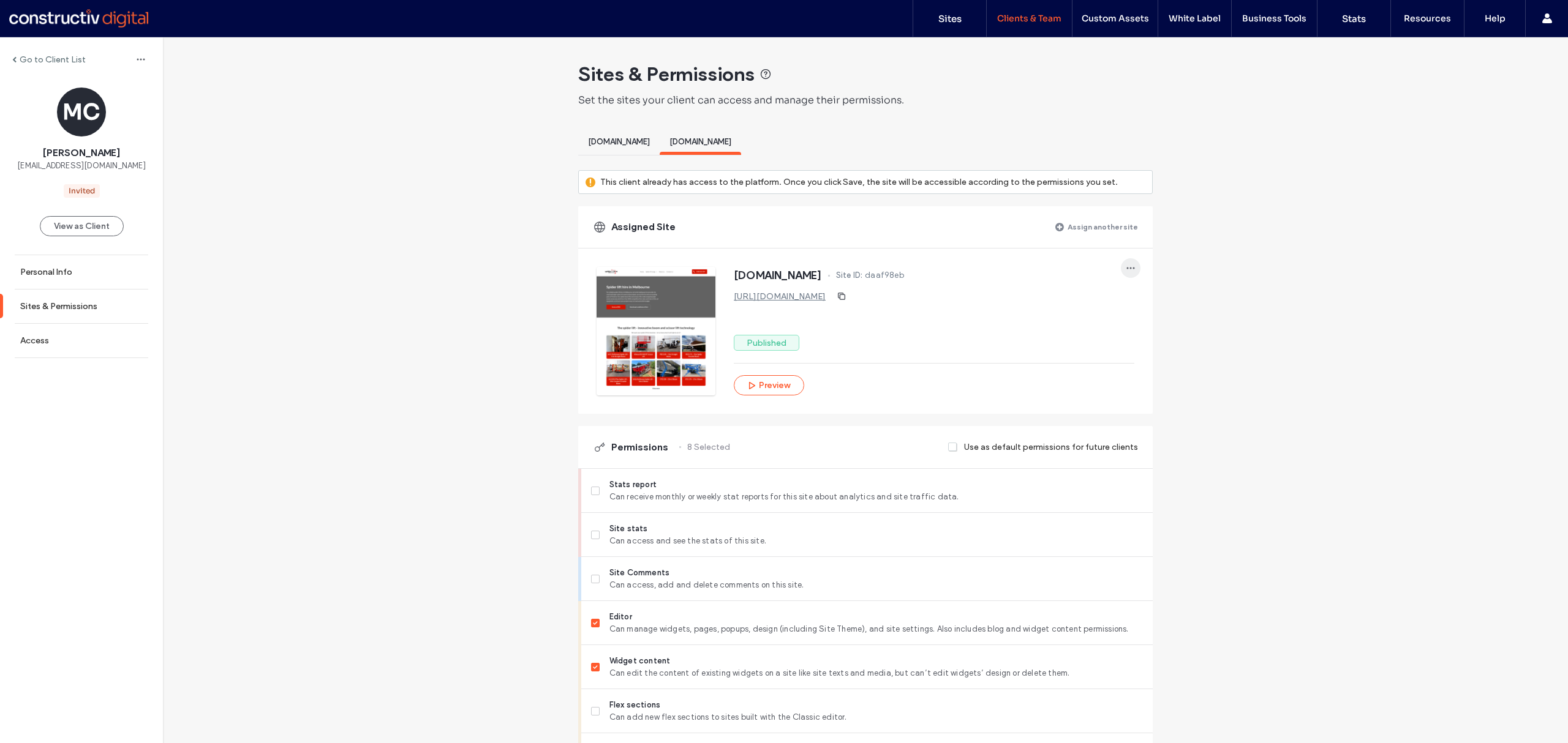
click at [1121, 268] on span "button" at bounding box center [1130, 268] width 20 height 20
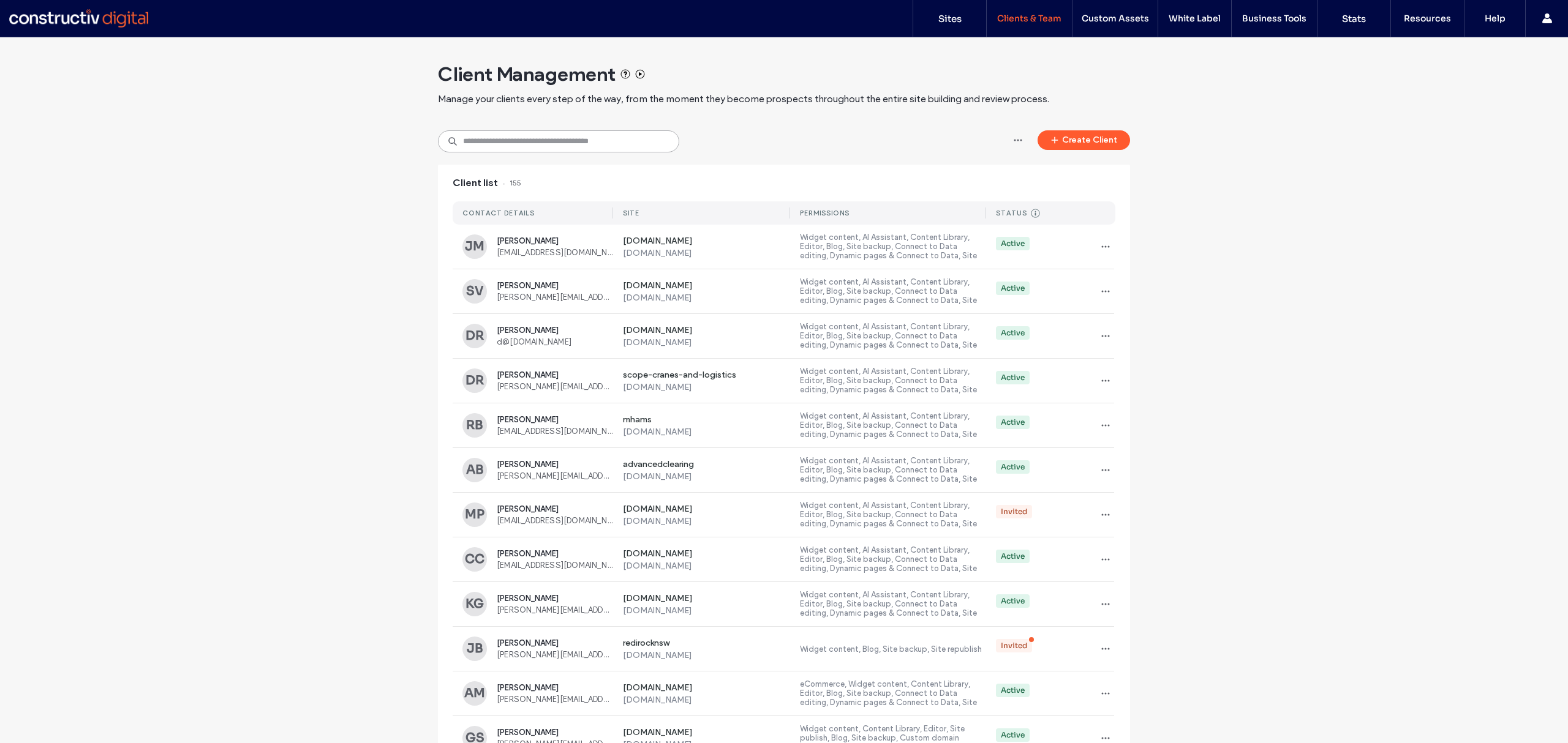
click at [516, 147] on input at bounding box center [558, 141] width 241 height 22
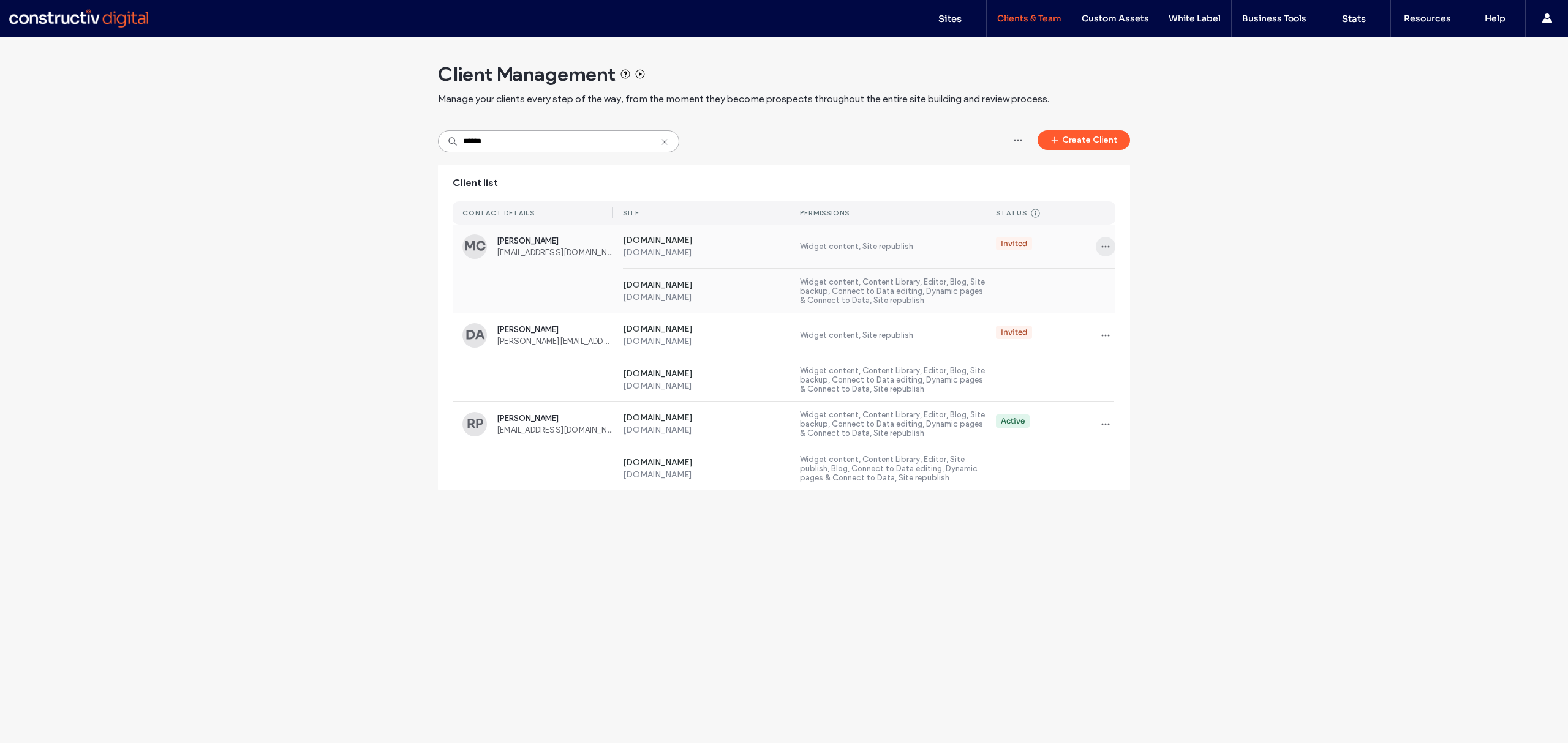
type input "******"
click at [1101, 245] on icon "button" at bounding box center [1106, 247] width 9 height 9
click at [1212, 221] on div "Client Management Manage your clients every step of the way, from the moment th…" at bounding box center [784, 270] width 1568 height 465
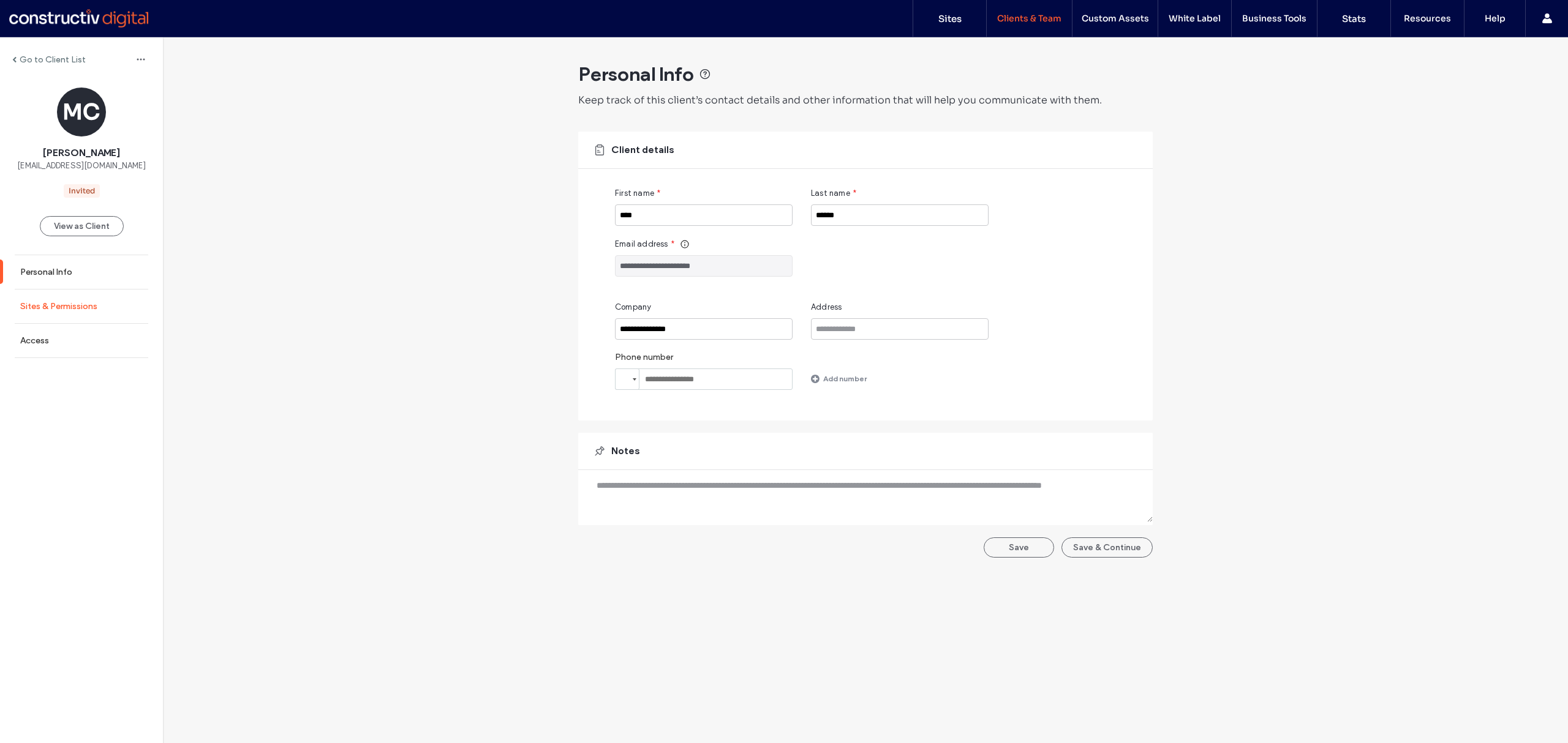
click at [72, 315] on link "Sites & Permissions" at bounding box center [81, 306] width 163 height 34
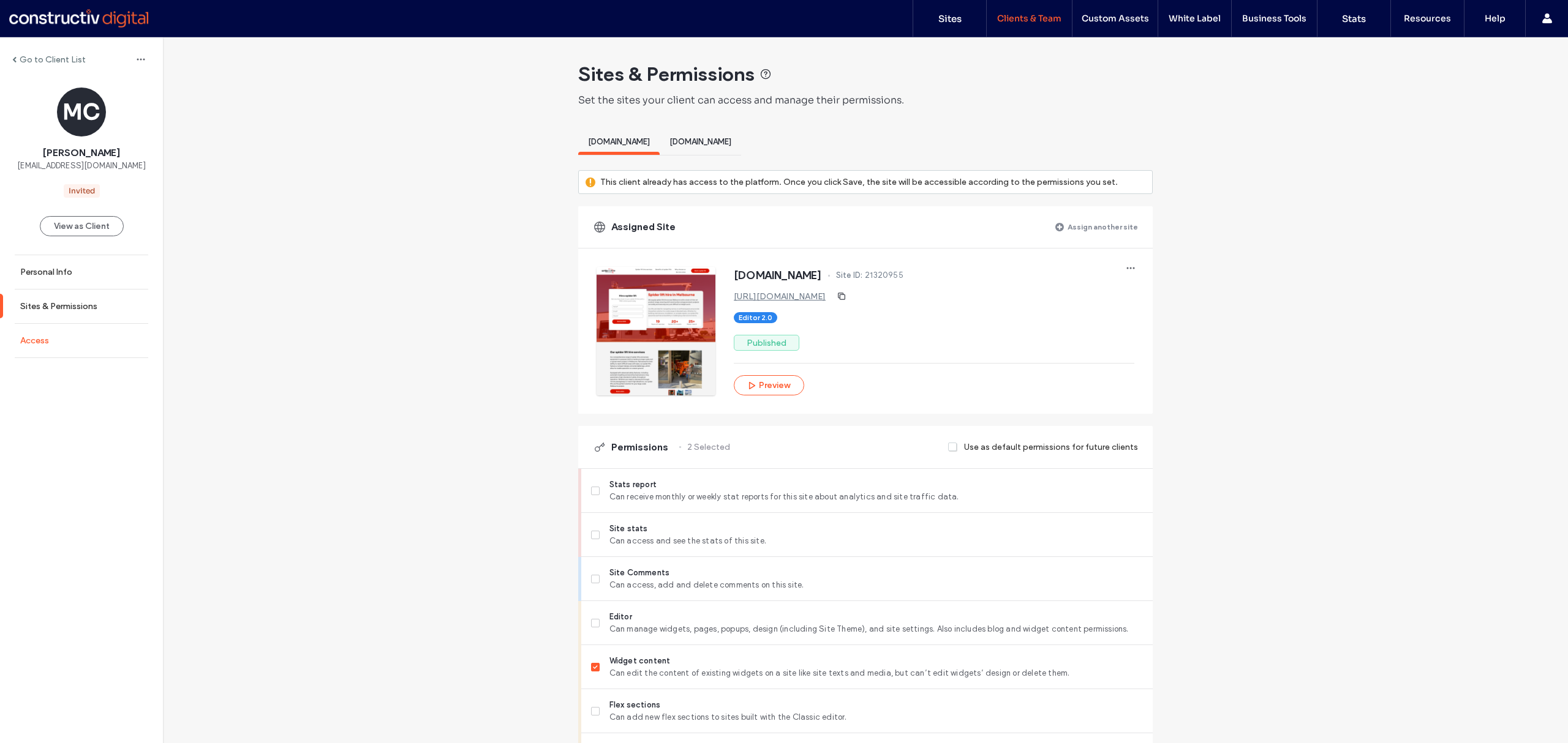
click at [52, 342] on link "Access" at bounding box center [81, 341] width 163 height 34
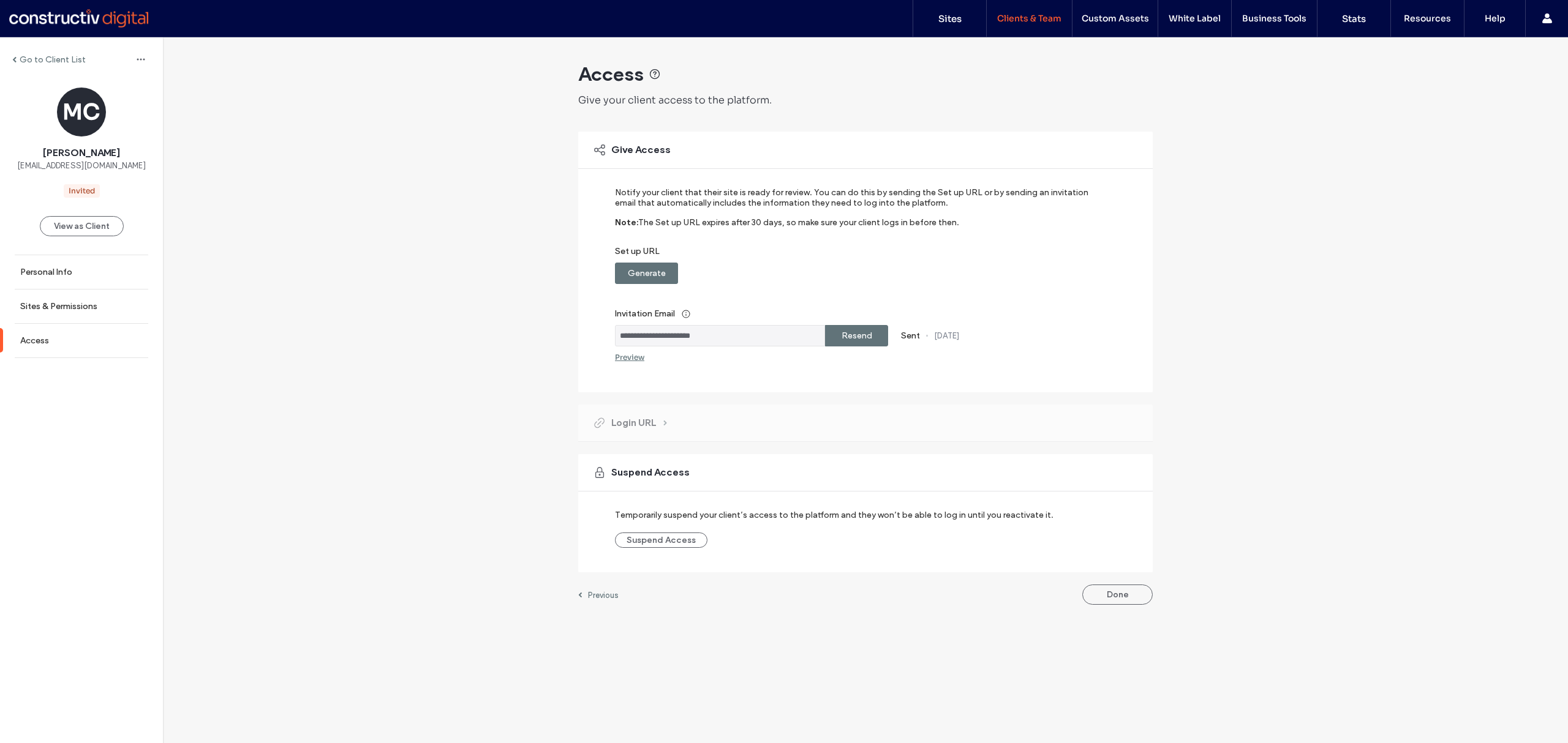
click at [859, 338] on label "Resend" at bounding box center [857, 336] width 31 height 23
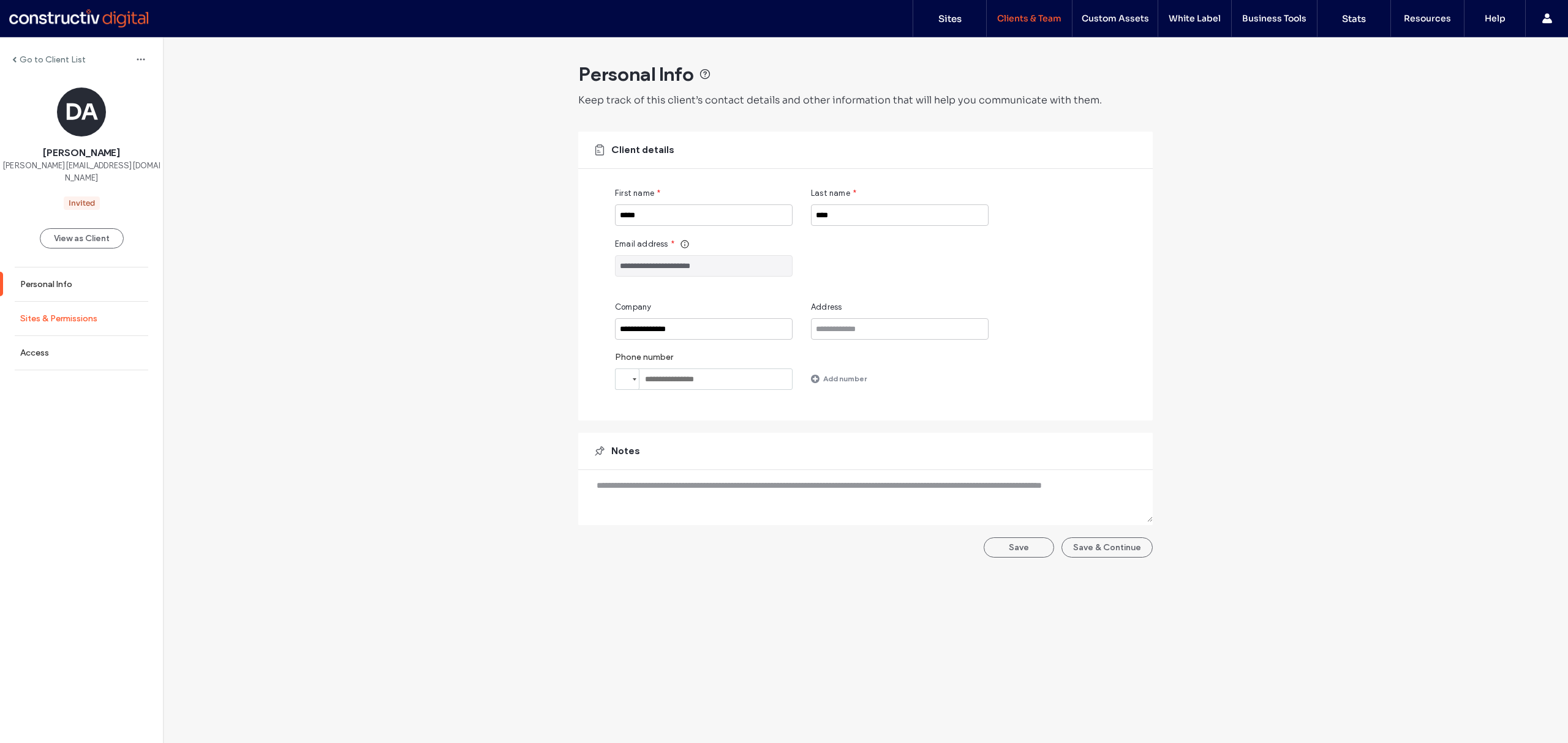
click at [61, 314] on label "Sites & Permissions" at bounding box center [59, 318] width 77 height 10
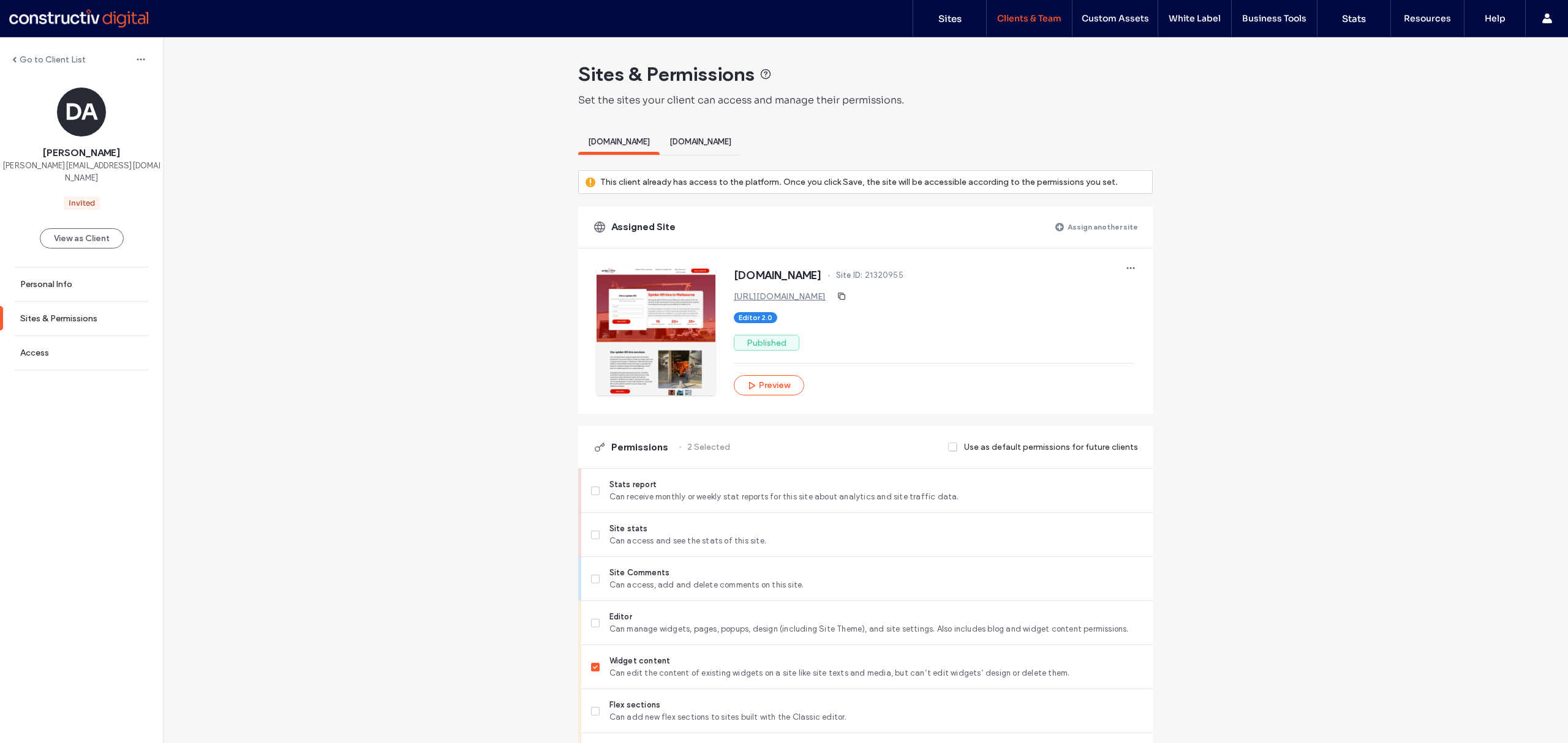
click at [731, 140] on span "[DOMAIN_NAME]" at bounding box center [701, 142] width 62 height 9
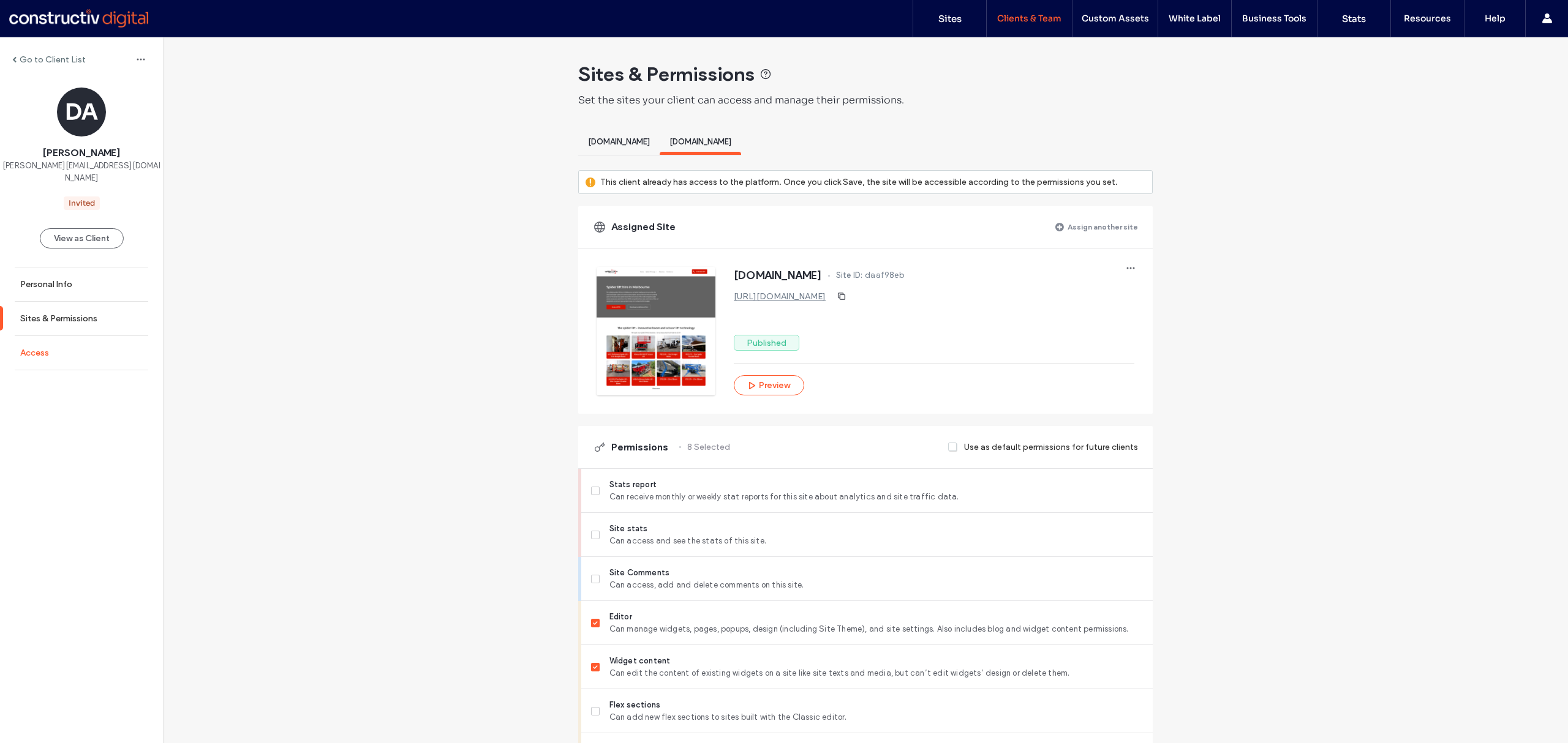
click at [98, 342] on link "Access" at bounding box center [81, 353] width 163 height 34
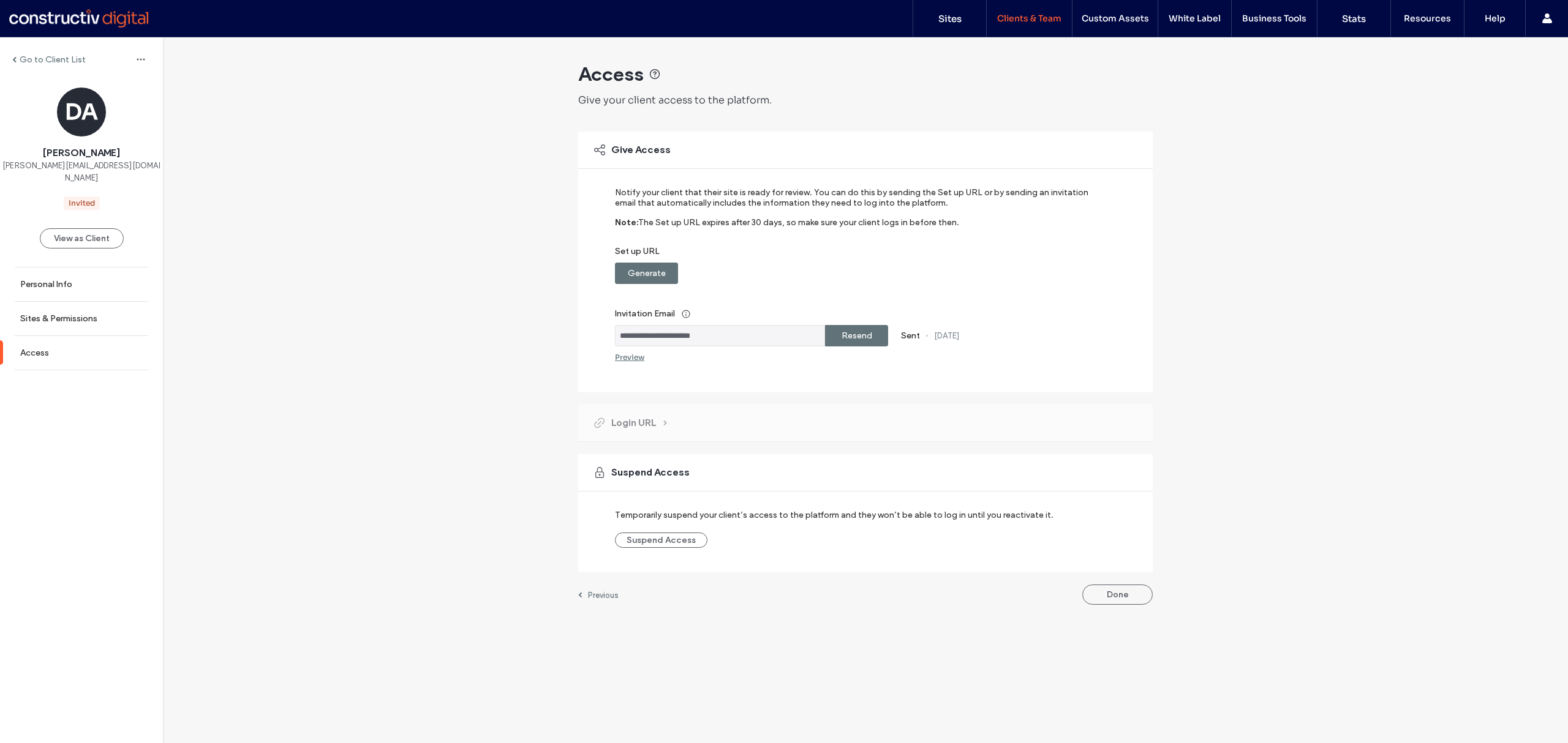
click at [850, 334] on label "Resend" at bounding box center [857, 336] width 31 height 23
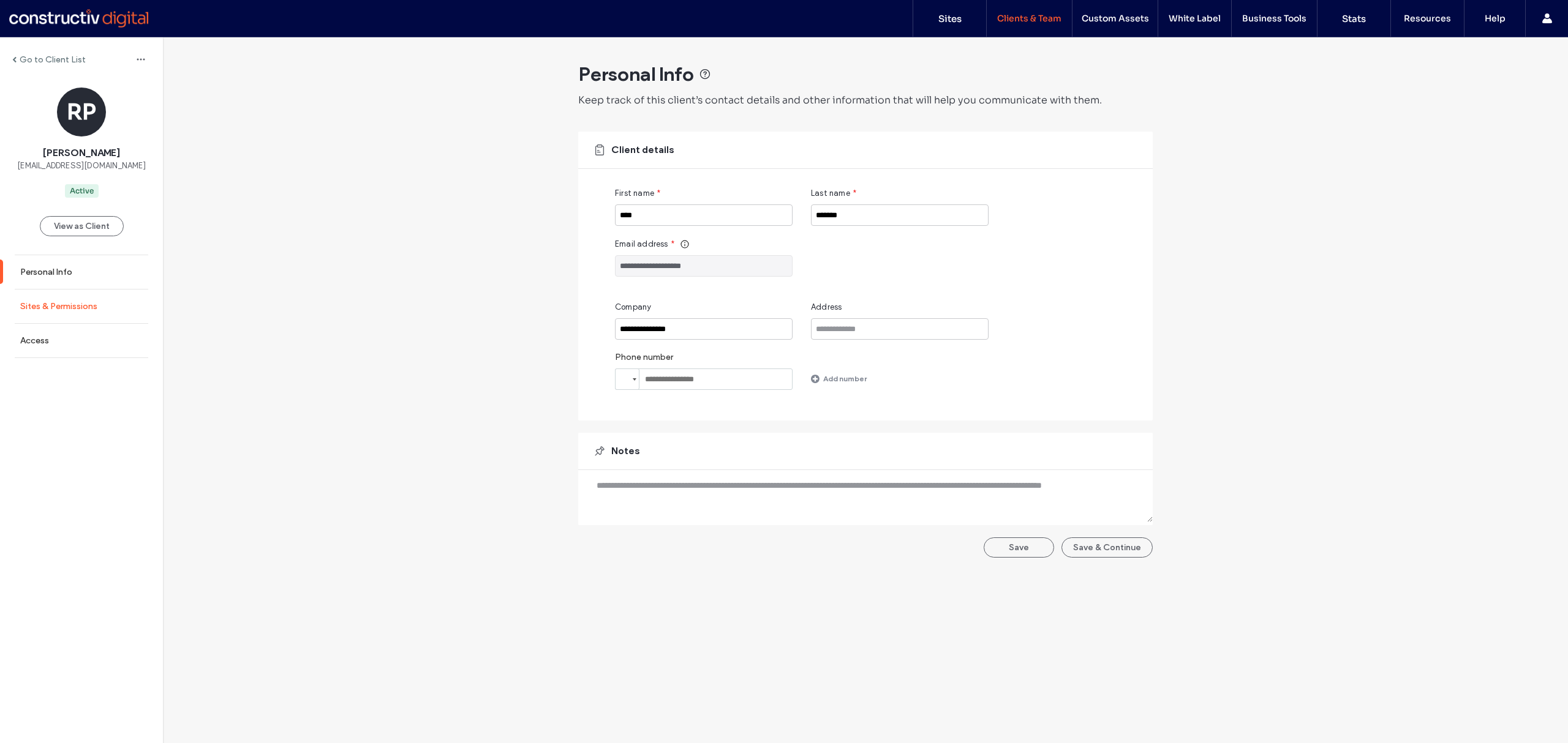
click at [81, 314] on link "Sites & Permissions" at bounding box center [81, 306] width 163 height 34
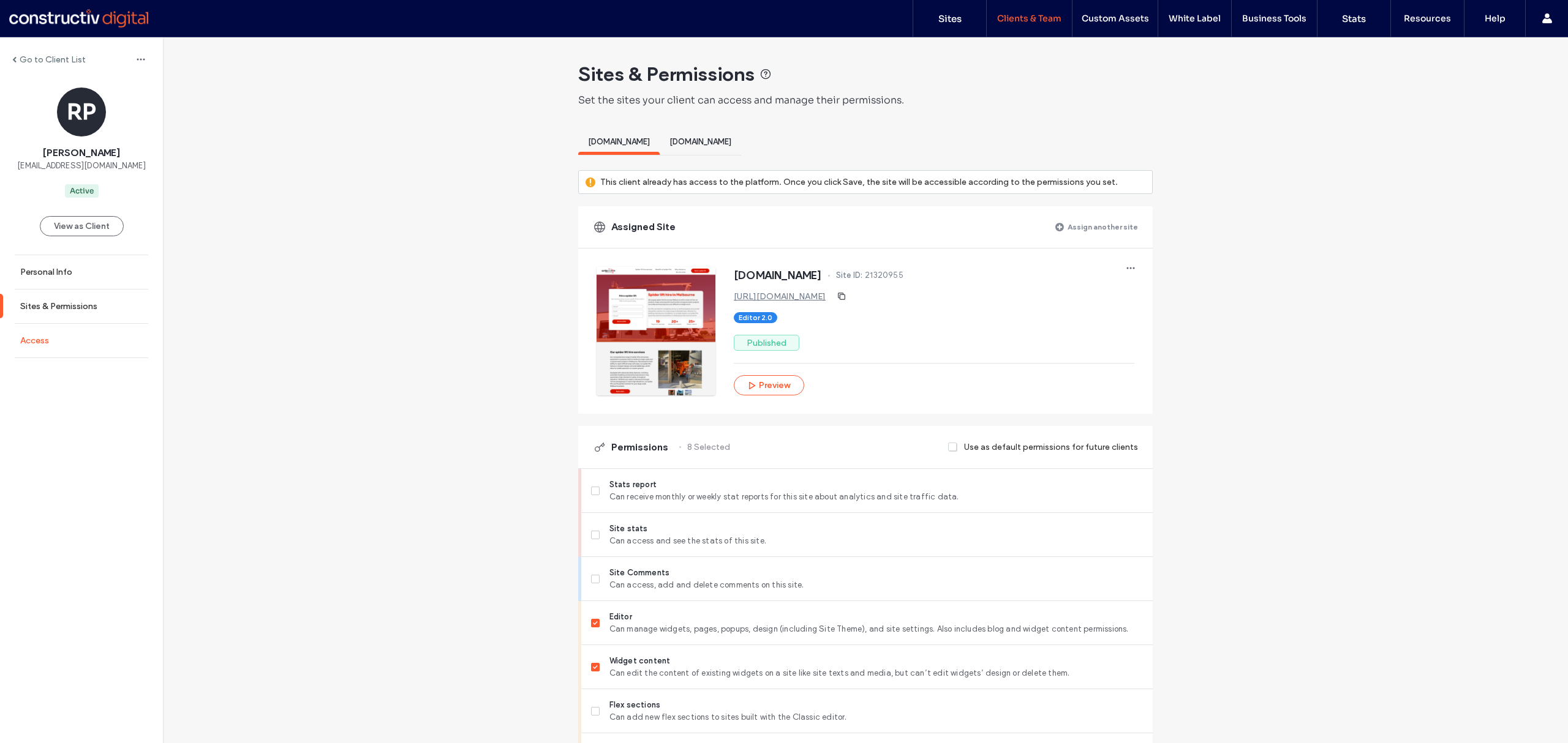
click at [90, 341] on link "Access" at bounding box center [81, 341] width 163 height 34
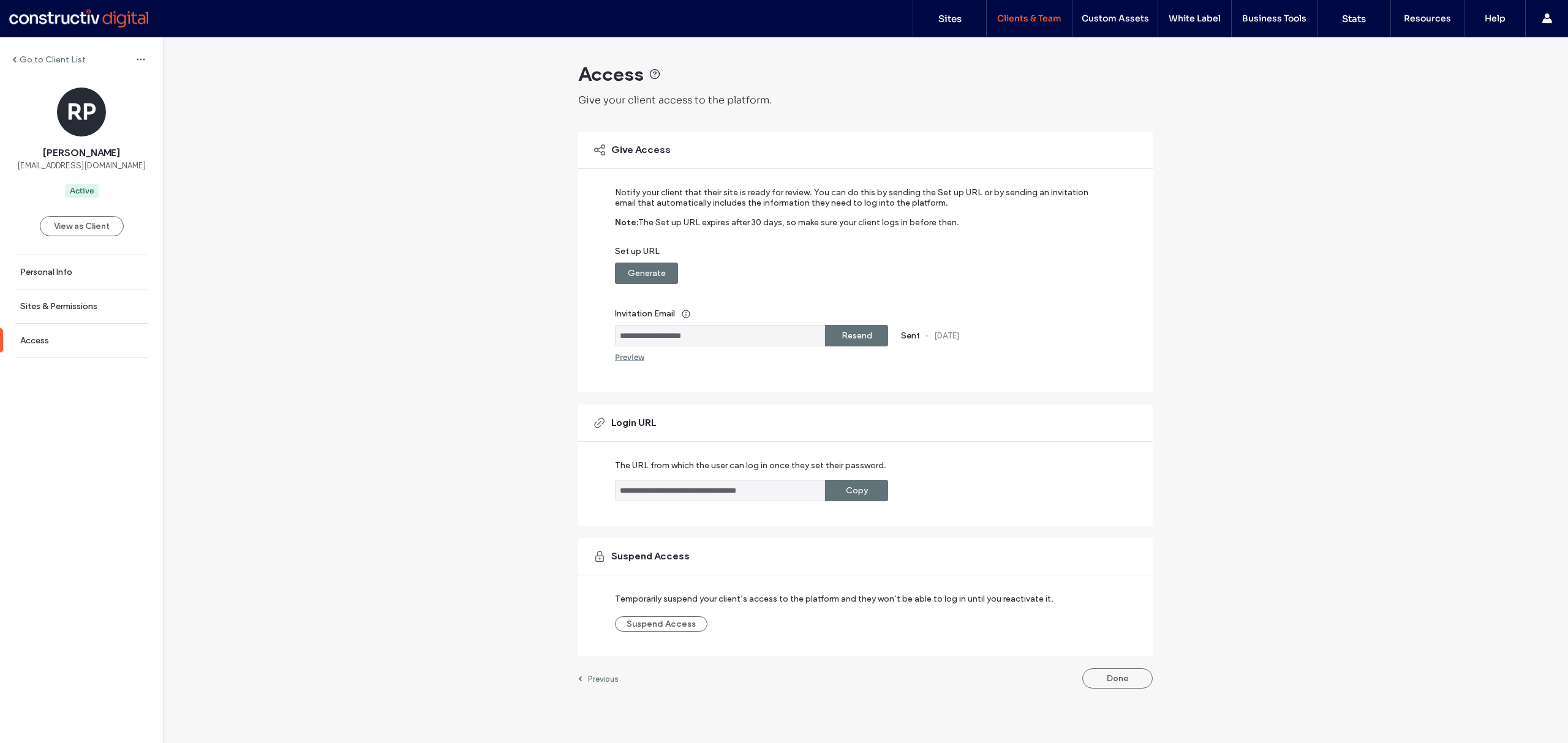
click at [863, 493] on label "Copy" at bounding box center [856, 490] width 22 height 23
click at [831, 491] on div "Copy" at bounding box center [856, 490] width 63 height 22
